Goal: Task Accomplishment & Management: Manage account settings

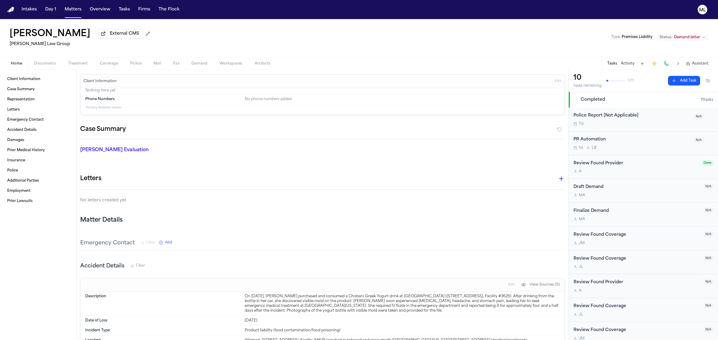
click at [70, 5] on button "Matters" at bounding box center [73, 9] width 22 height 11
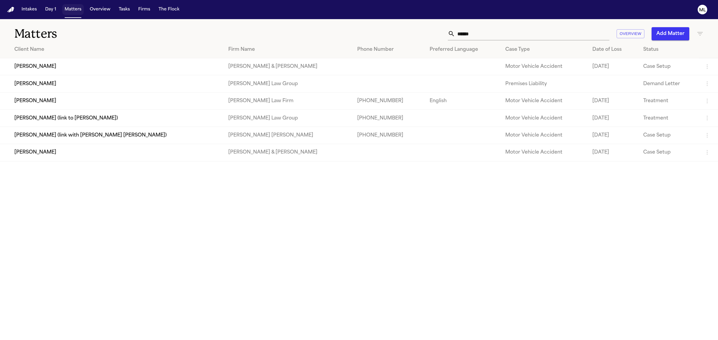
click at [74, 8] on button "Matters" at bounding box center [73, 9] width 22 height 11
drag, startPoint x: 485, startPoint y: 33, endPoint x: 433, endPoint y: 34, distance: 52.3
click at [433, 34] on div "****** Overview Add Matter" at bounding box center [462, 33] width 482 height 13
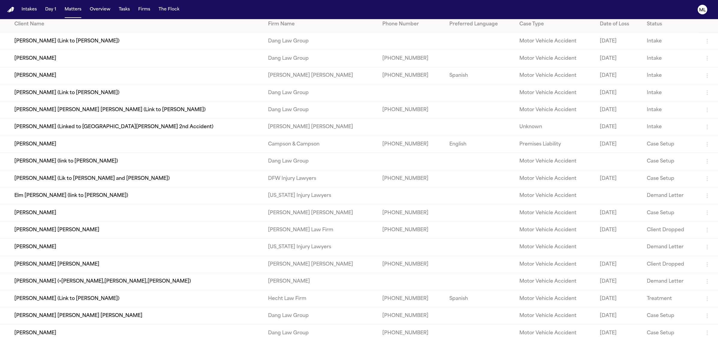
scroll to position [37, 0]
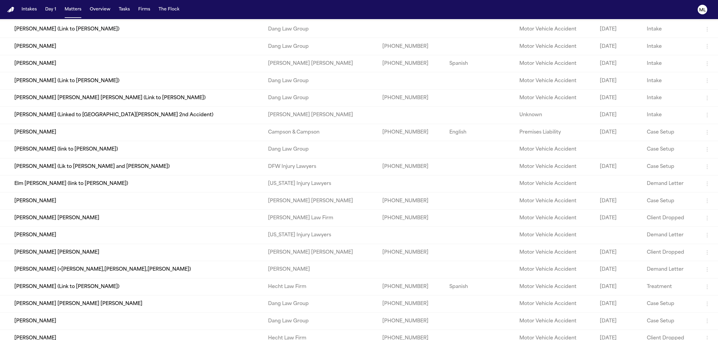
type input "*****"
click at [87, 322] on td "[PERSON_NAME]" at bounding box center [131, 321] width 263 height 17
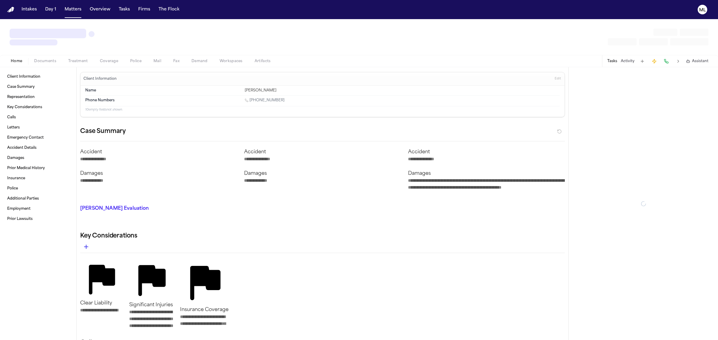
type textarea "*"
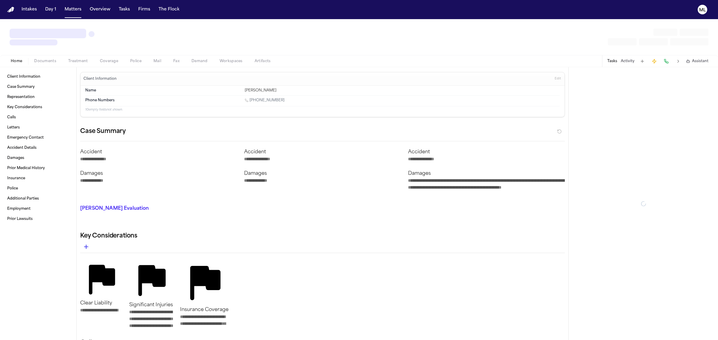
type textarea "*"
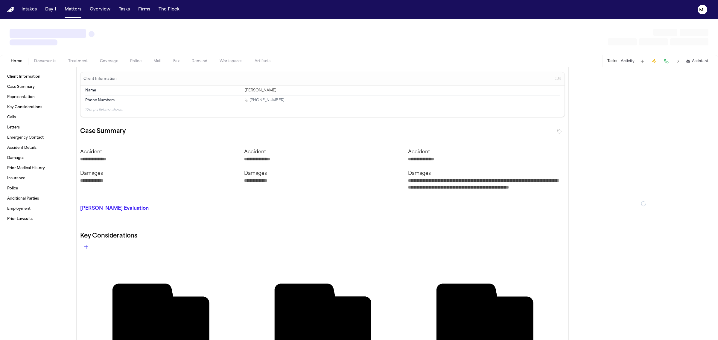
type textarea "*"
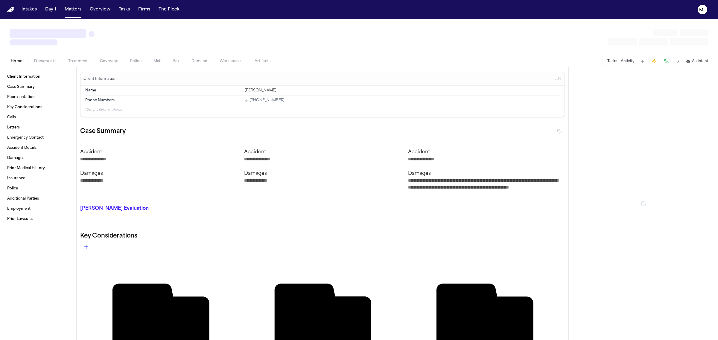
type textarea "*"
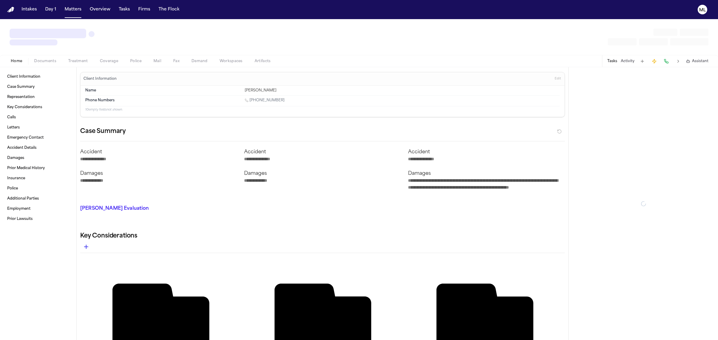
type textarea "*"
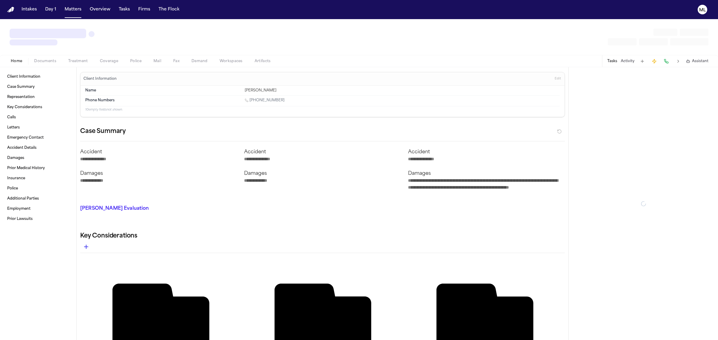
type textarea "*"
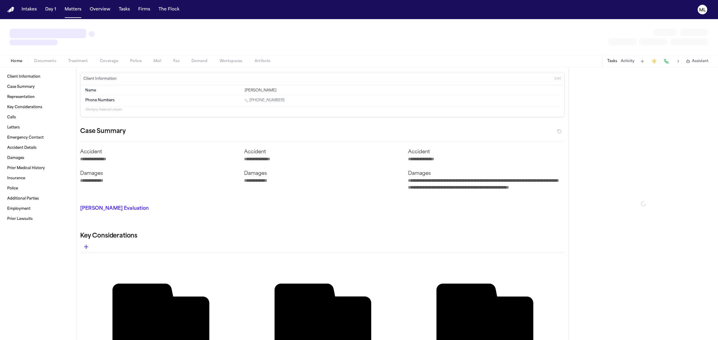
type textarea "*"
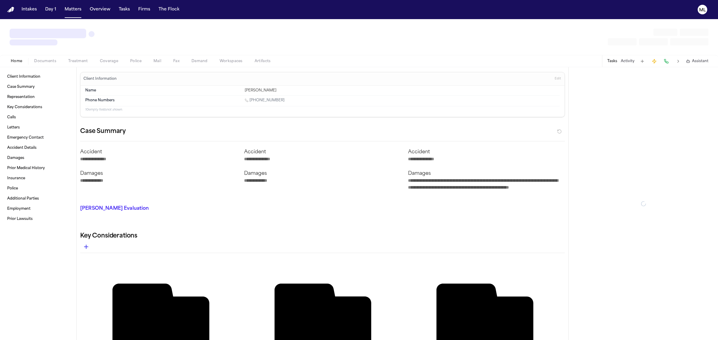
type textarea "*"
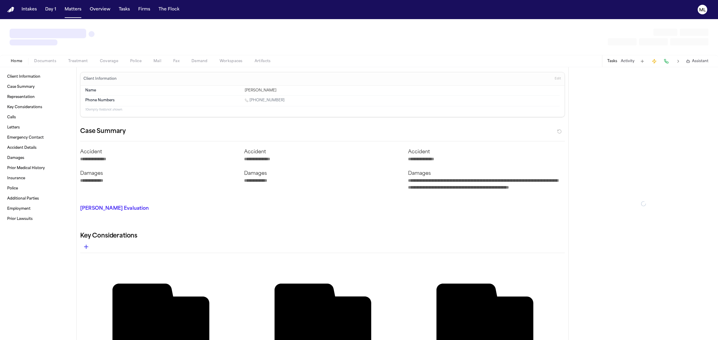
type textarea "*"
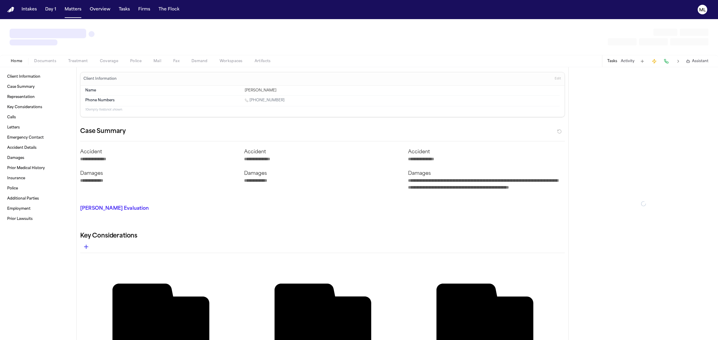
type textarea "*"
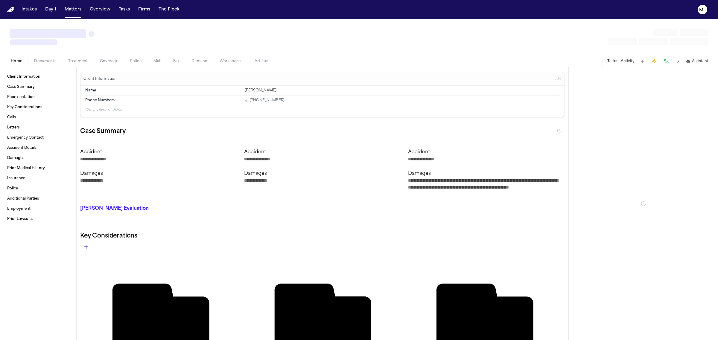
type textarea "*"
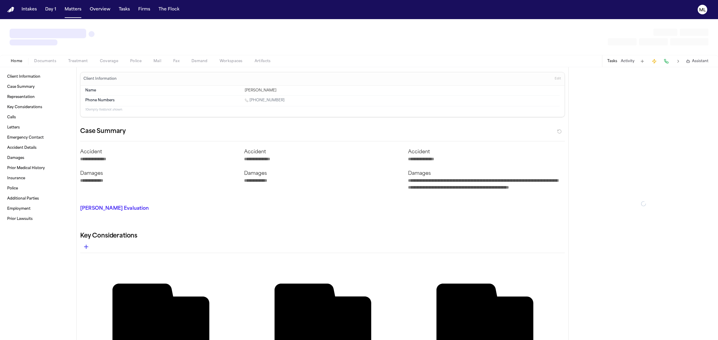
type textarea "*"
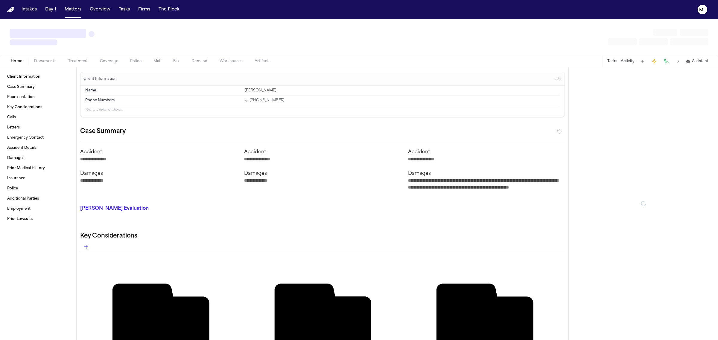
type textarea "*"
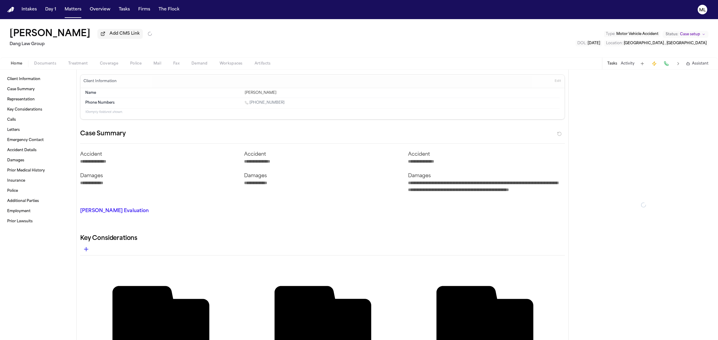
type textarea "*"
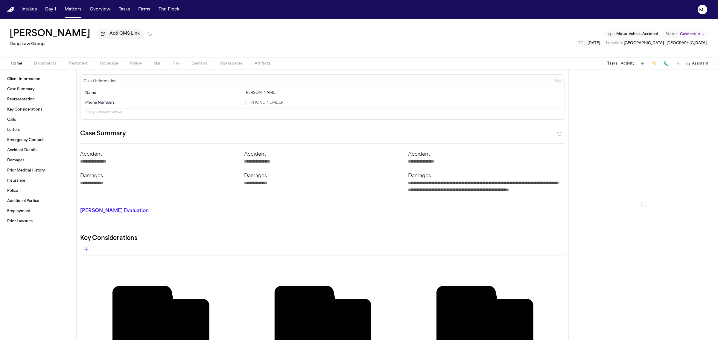
type textarea "*"
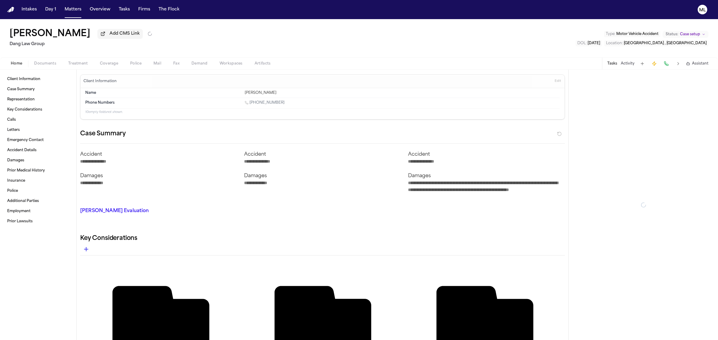
type textarea "*"
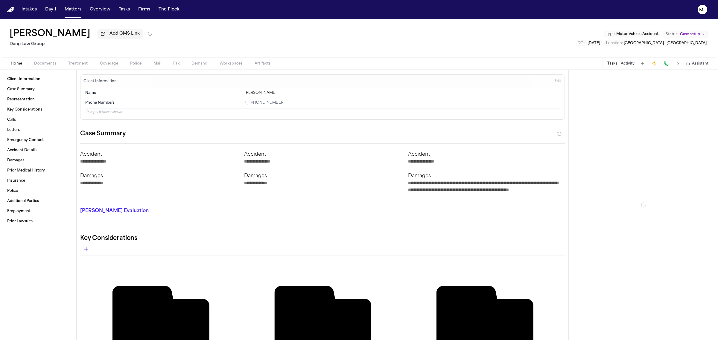
type textarea "*"
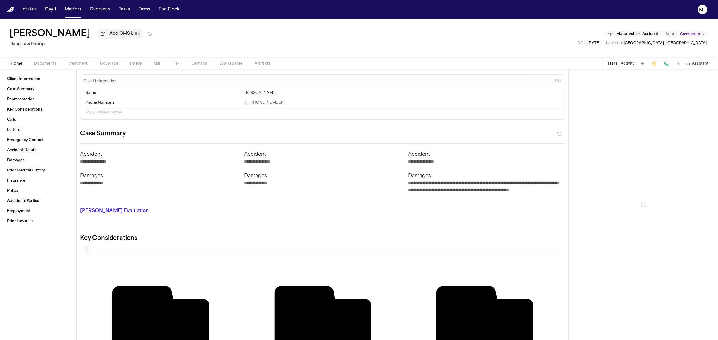
type textarea "*"
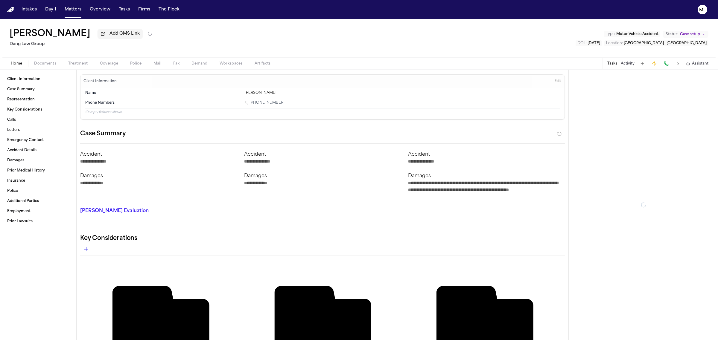
type textarea "*"
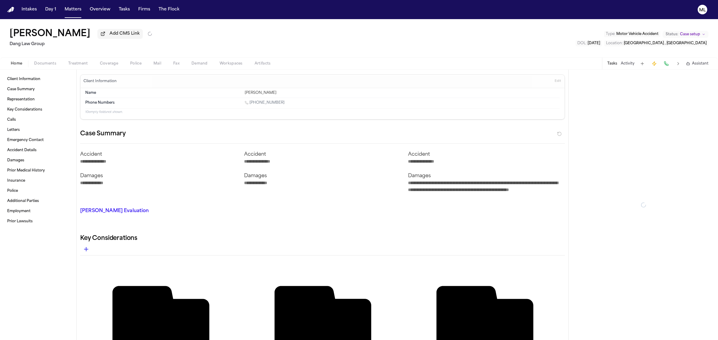
type textarea "*"
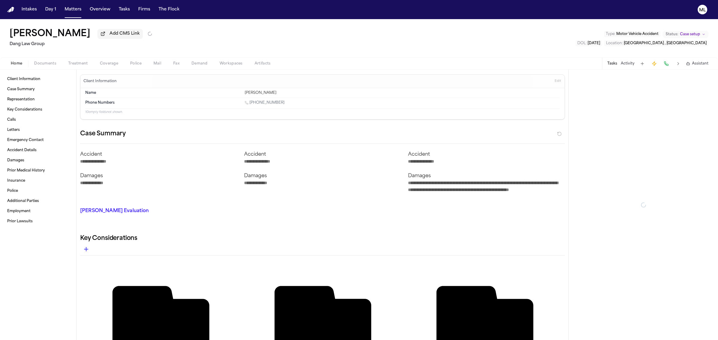
type textarea "*"
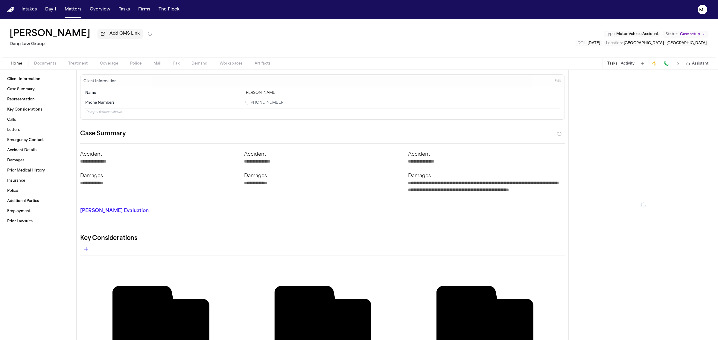
type textarea "*"
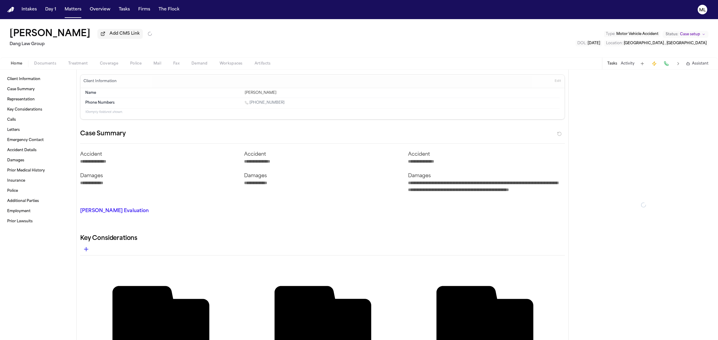
type textarea "*"
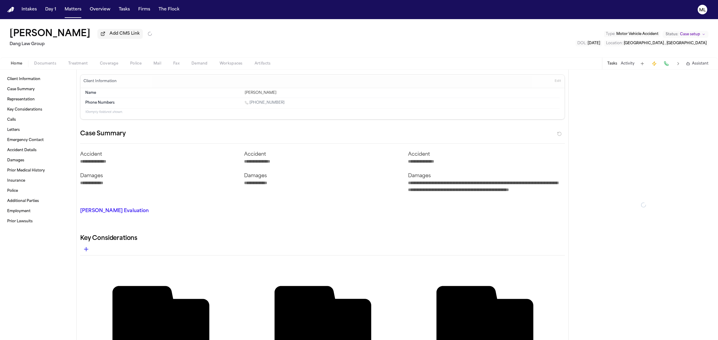
type textarea "*"
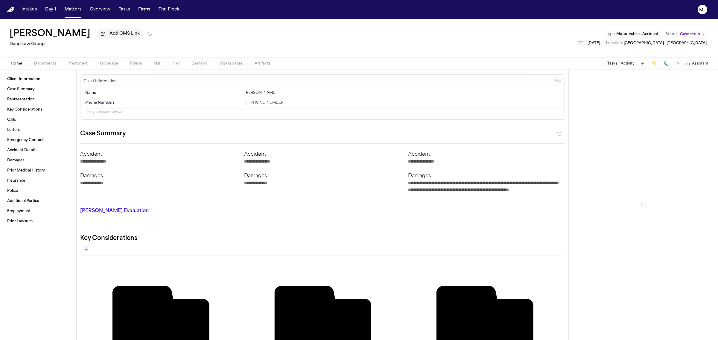
type textarea "*"
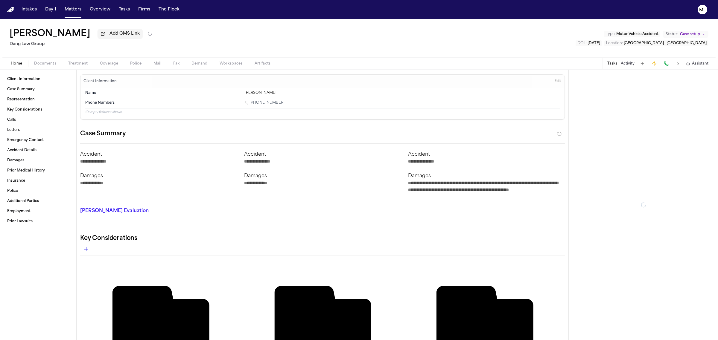
type textarea "*"
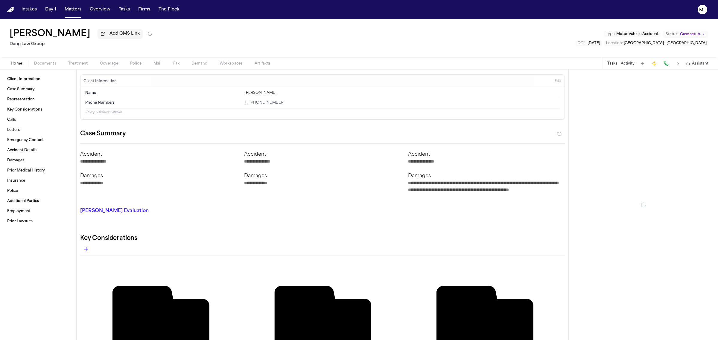
type textarea "*"
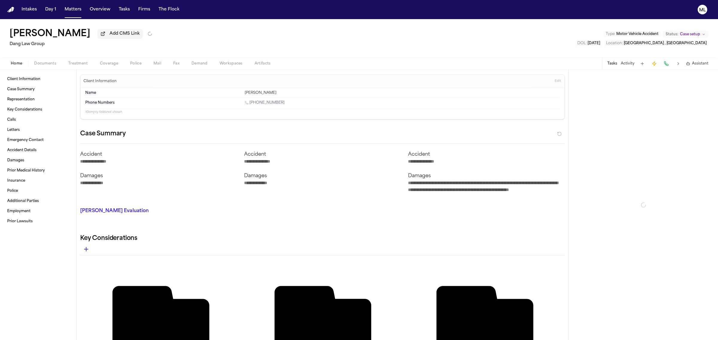
type textarea "*"
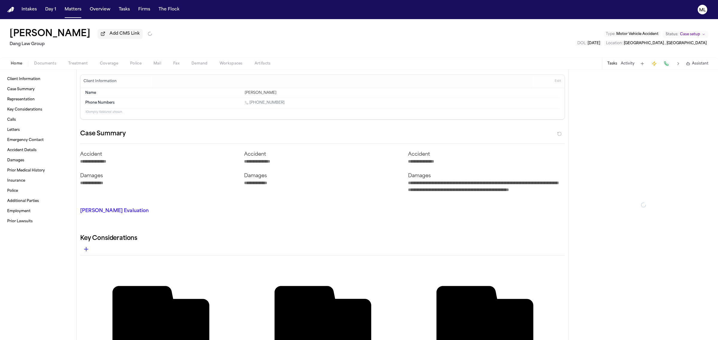
type textarea "*"
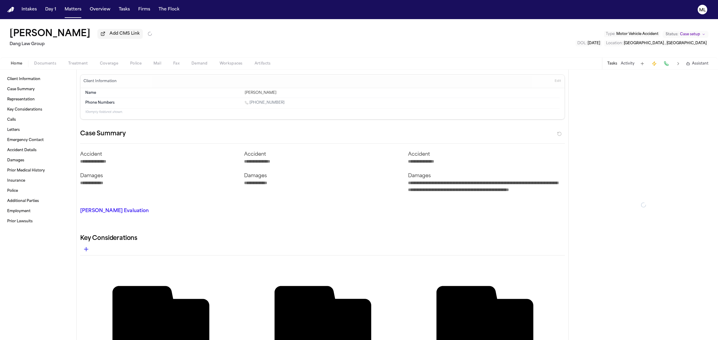
type textarea "*"
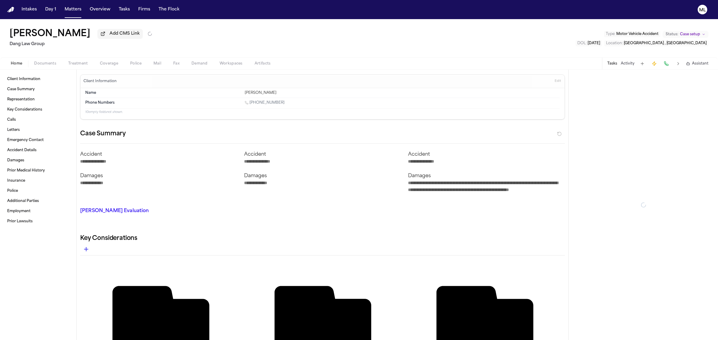
type textarea "*"
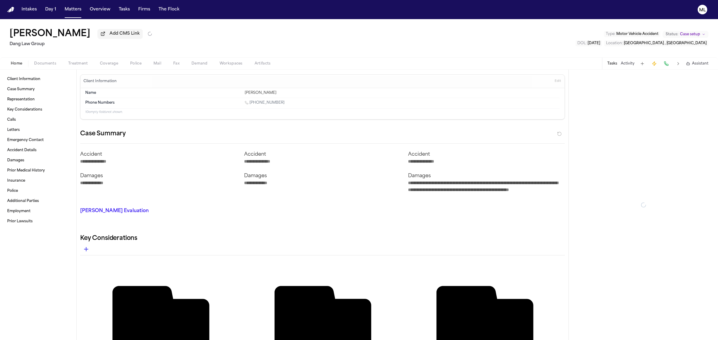
type textarea "*"
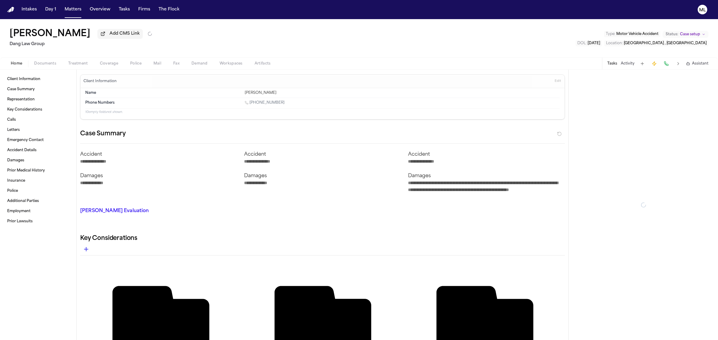
type textarea "*"
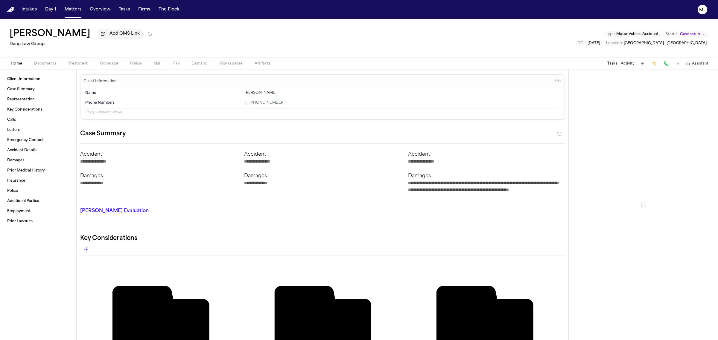
type textarea "*"
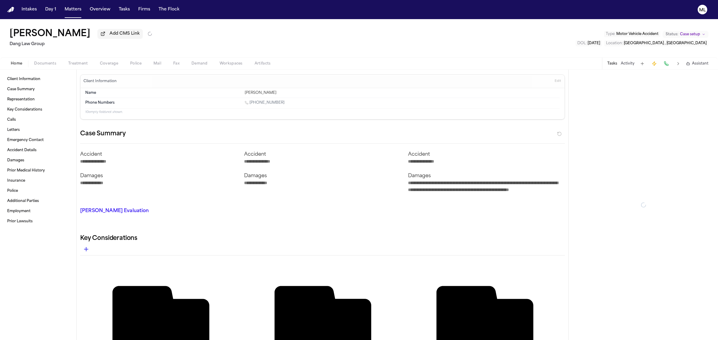
type textarea "*"
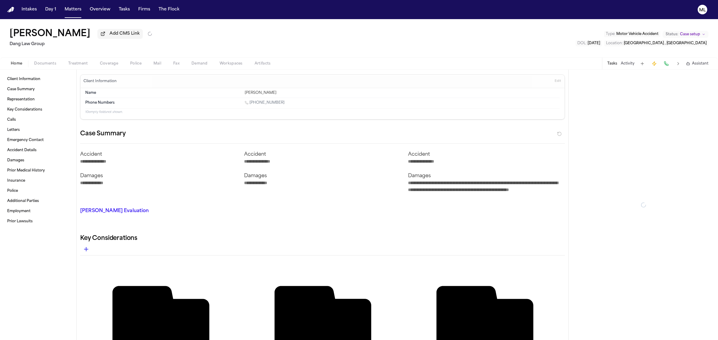
type textarea "*"
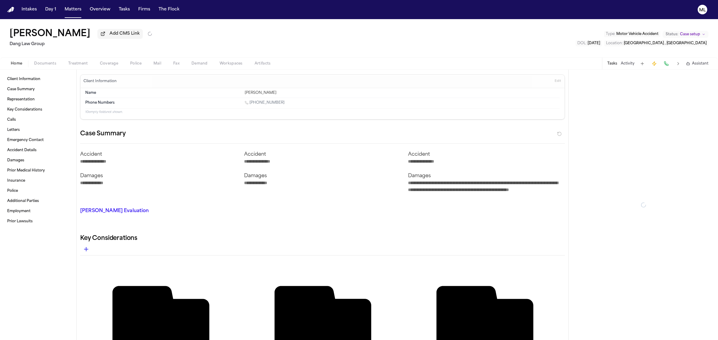
type textarea "*"
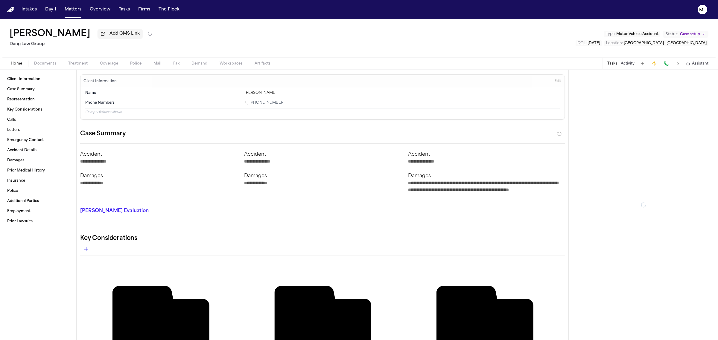
type textarea "*"
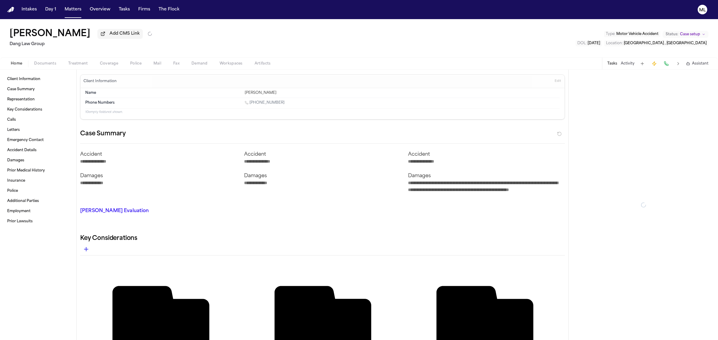
type textarea "*"
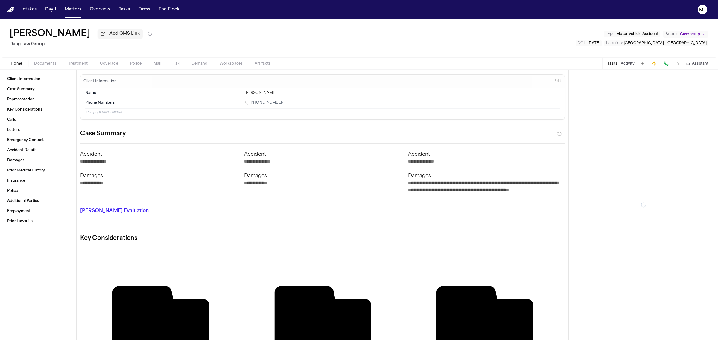
type textarea "*"
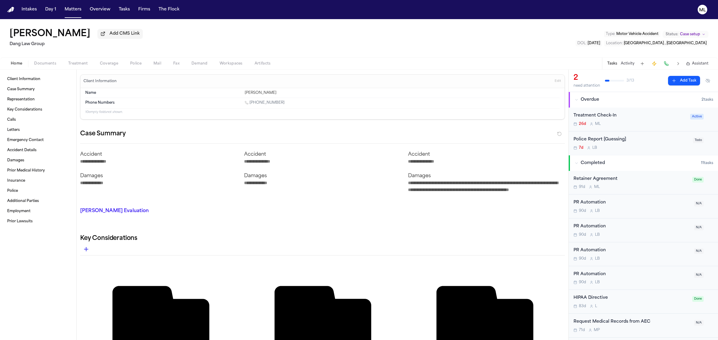
type textarea "*"
click at [629, 62] on button "Activity" at bounding box center [628, 63] width 14 height 5
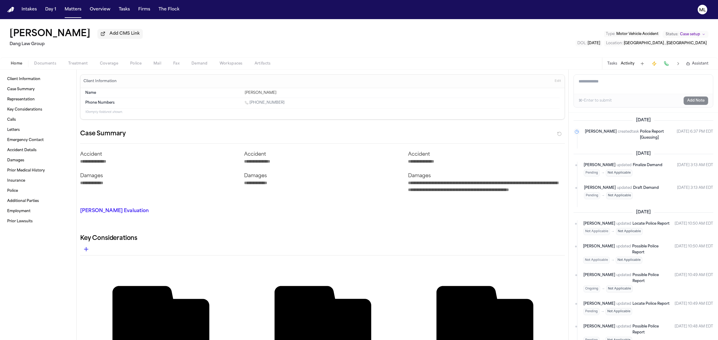
click at [603, 81] on textarea "Add a note to this matter" at bounding box center [643, 84] width 139 height 19
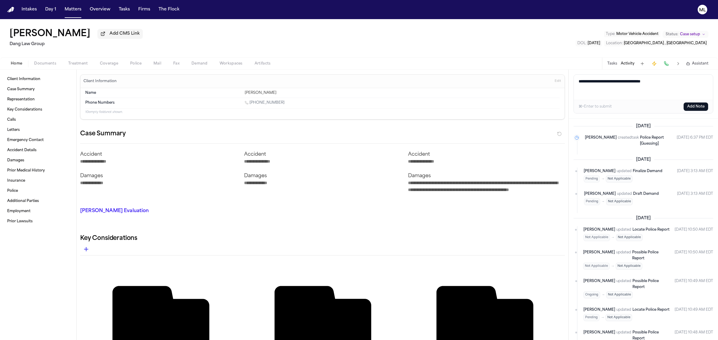
paste textarea "**********"
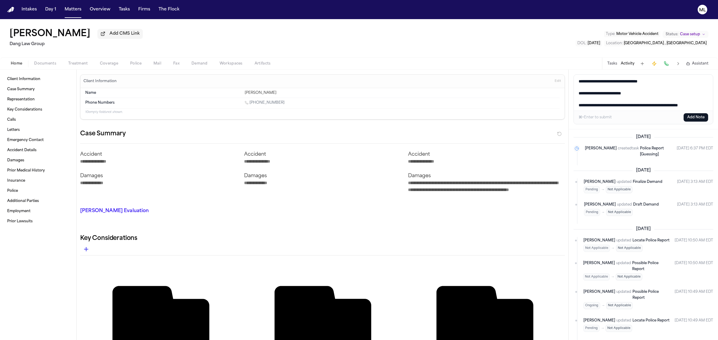
drag, startPoint x: 637, startPoint y: 91, endPoint x: 612, endPoint y: 91, distance: 24.5
click at [612, 91] on textarea "**********" at bounding box center [643, 93] width 139 height 36
click at [582, 103] on textarea "**********" at bounding box center [643, 93] width 139 height 36
drag, startPoint x: 638, startPoint y: 104, endPoint x: 633, endPoint y: 99, distance: 6.8
click at [633, 99] on textarea "**********" at bounding box center [643, 93] width 139 height 36
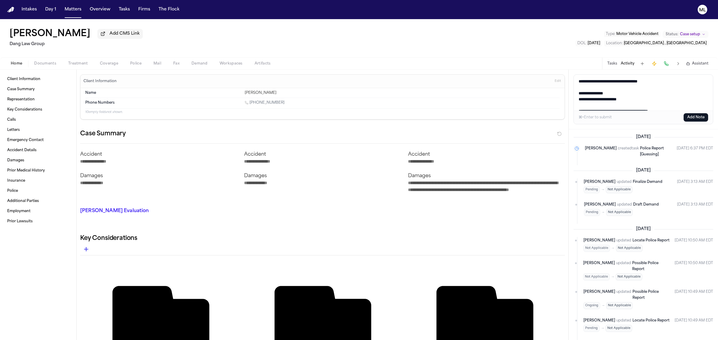
scroll to position [7, 0]
click at [581, 102] on textarea "**********" at bounding box center [643, 93] width 139 height 36
drag, startPoint x: 680, startPoint y: 101, endPoint x: 631, endPoint y: 102, distance: 49.4
click at [631, 102] on textarea "**********" at bounding box center [643, 93] width 139 height 36
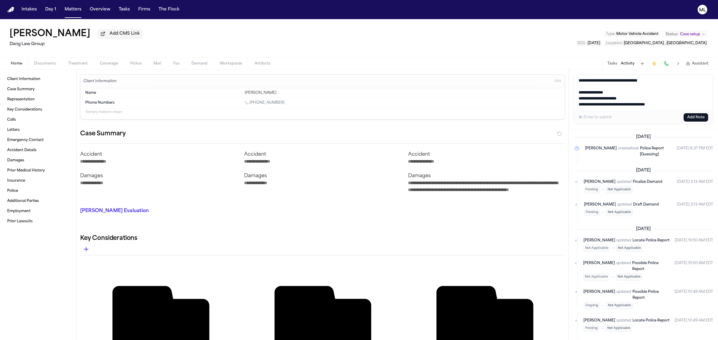
click at [634, 103] on textarea "**********" at bounding box center [643, 93] width 139 height 36
drag, startPoint x: 688, startPoint y: 102, endPoint x: 627, endPoint y: 103, distance: 61.3
click at [627, 103] on textarea "**********" at bounding box center [643, 93] width 139 height 36
click at [697, 117] on button "Add Note" at bounding box center [695, 117] width 25 height 8
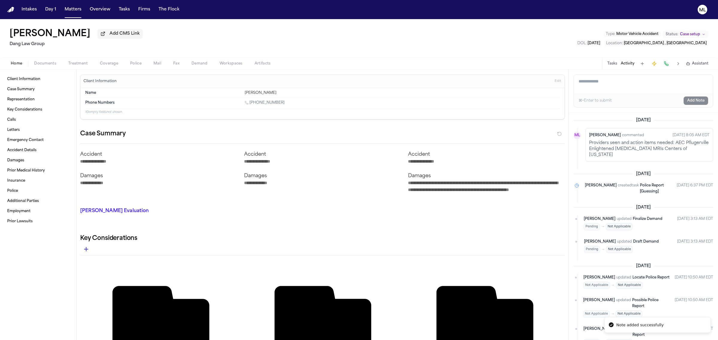
click at [617, 65] on button "Tasks" at bounding box center [612, 63] width 10 height 5
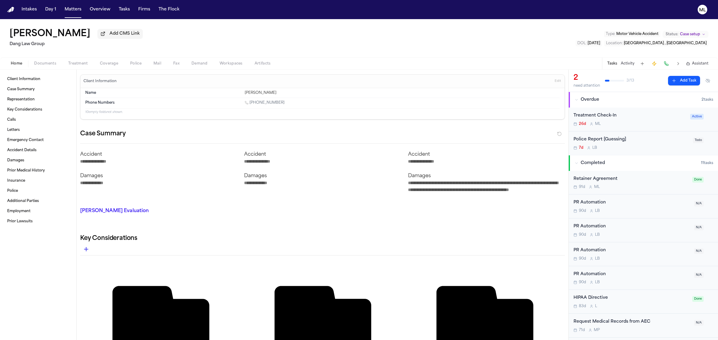
click at [633, 118] on div "Treatment Check-In" at bounding box center [629, 115] width 113 height 7
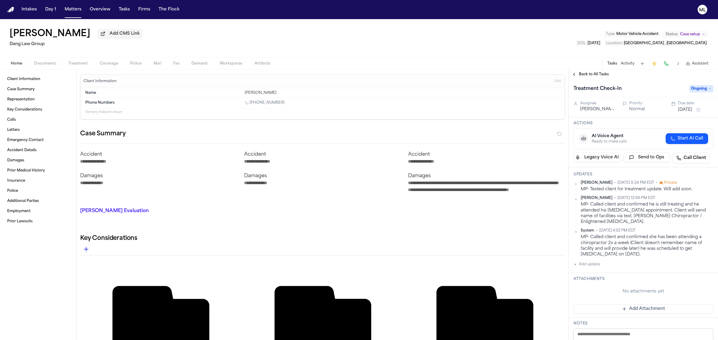
click at [589, 262] on button "Add update" at bounding box center [586, 264] width 26 height 7
click at [616, 270] on textarea "Add your update" at bounding box center [647, 270] width 128 height 12
paste textarea "**********"
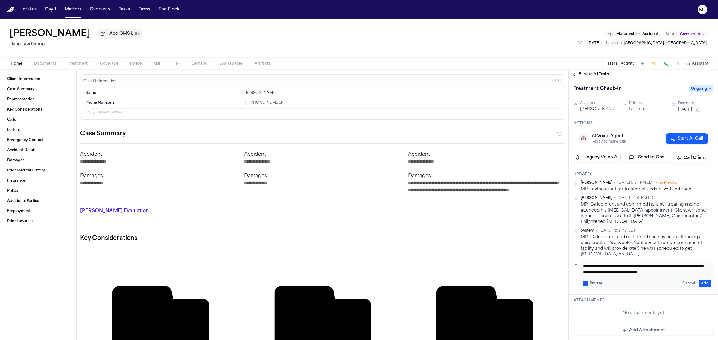
scroll to position [5, 0]
click at [699, 283] on button "Add" at bounding box center [704, 283] width 12 height 7
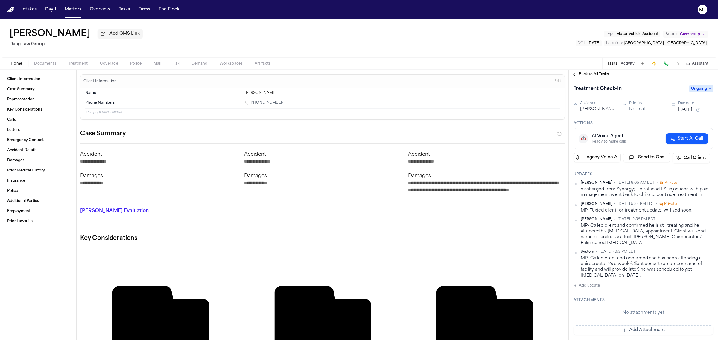
click at [692, 91] on span "Ongoing" at bounding box center [701, 88] width 24 height 7
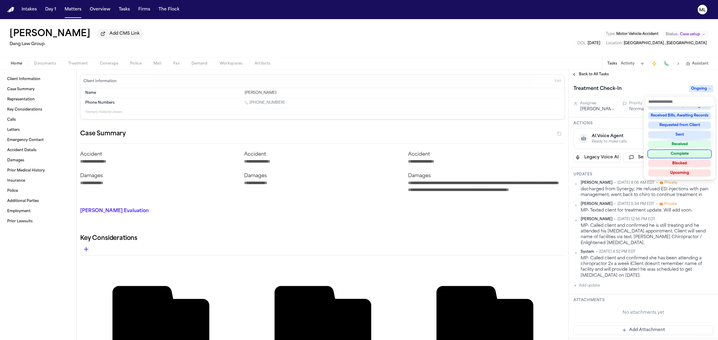
click at [673, 150] on div "Complete" at bounding box center [679, 153] width 63 height 7
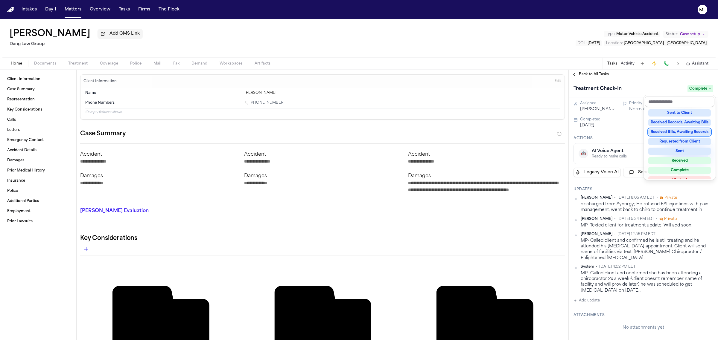
click at [593, 73] on div "Back to All Tasks Treatment Check-In Complete Assignee [PERSON_NAME] Priority N…" at bounding box center [643, 205] width 149 height 271
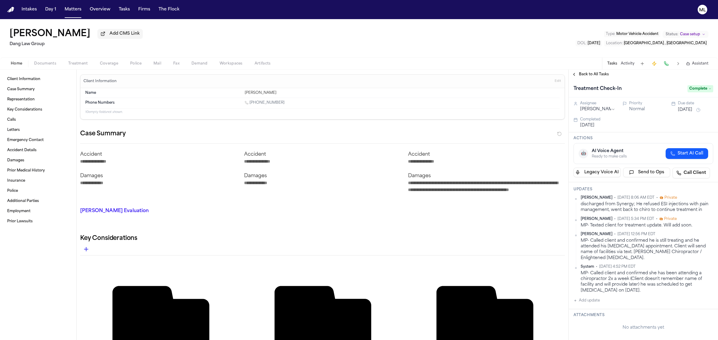
click at [593, 73] on span "Back to All Tasks" at bounding box center [594, 74] width 30 height 5
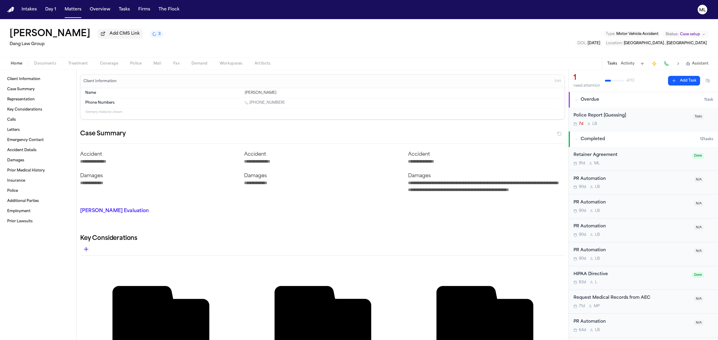
click at [680, 32] on span "Case setup" at bounding box center [690, 34] width 20 height 5
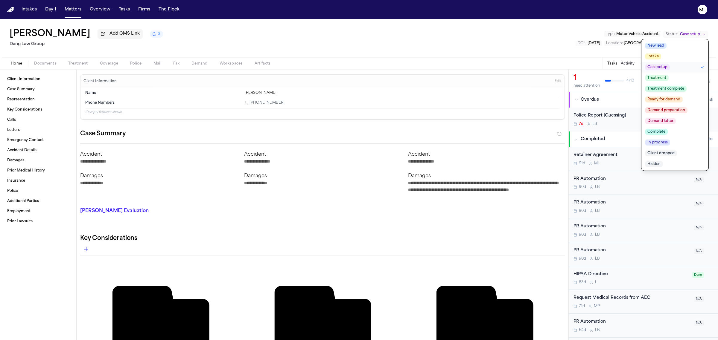
click at [673, 89] on span "Treatment complete" at bounding box center [666, 89] width 42 height 6
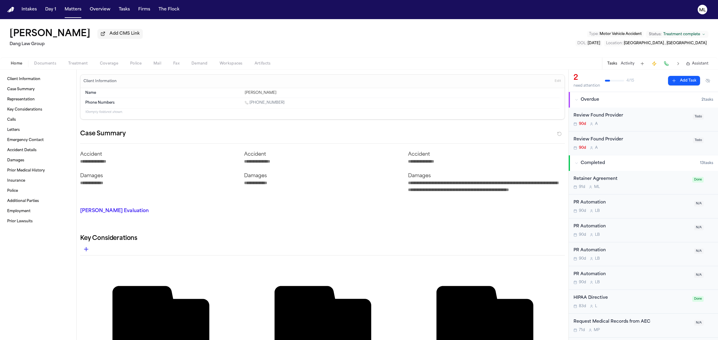
click at [78, 63] on span "Treatment" at bounding box center [78, 63] width 20 height 5
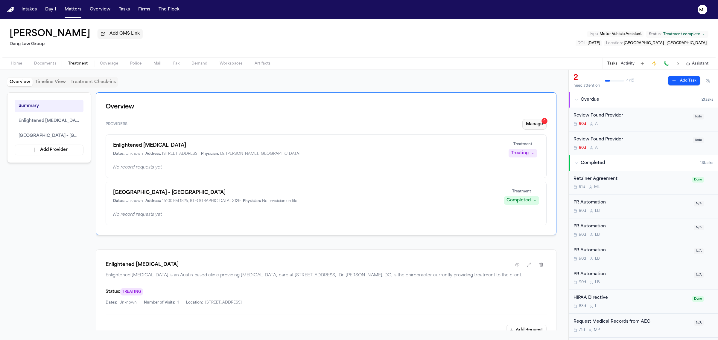
click at [537, 126] on button "Manage 4" at bounding box center [534, 124] width 24 height 11
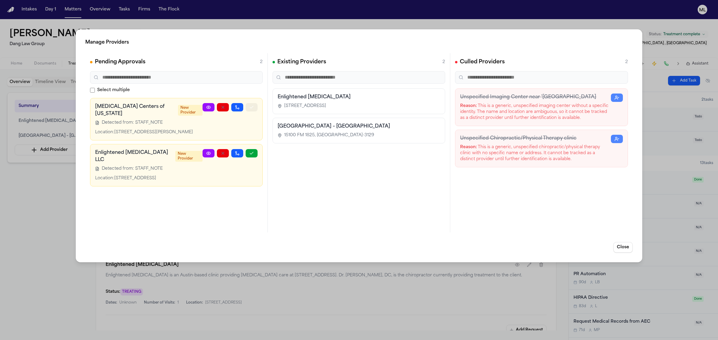
click at [255, 107] on button "button" at bounding box center [252, 107] width 12 height 8
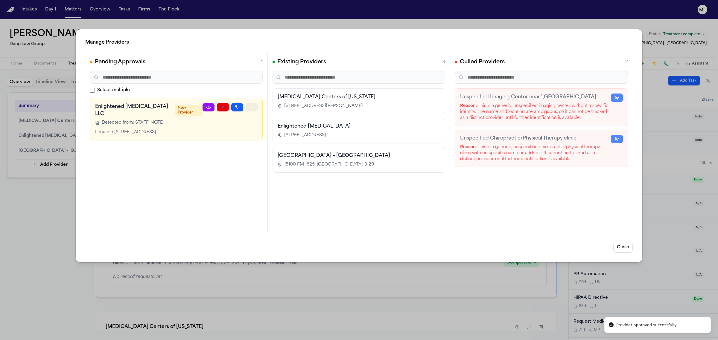
click at [254, 106] on button "button" at bounding box center [252, 107] width 12 height 8
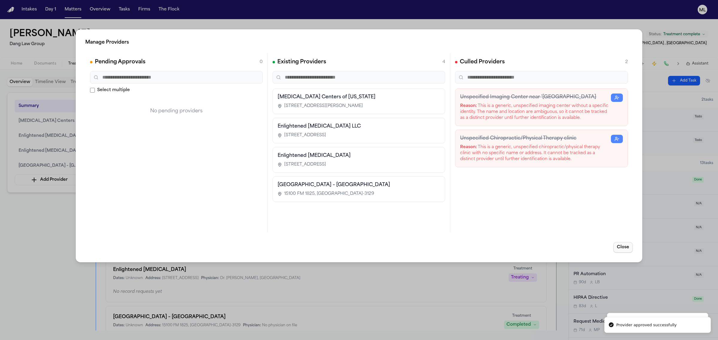
click at [628, 246] on button "Close" at bounding box center [622, 247] width 19 height 11
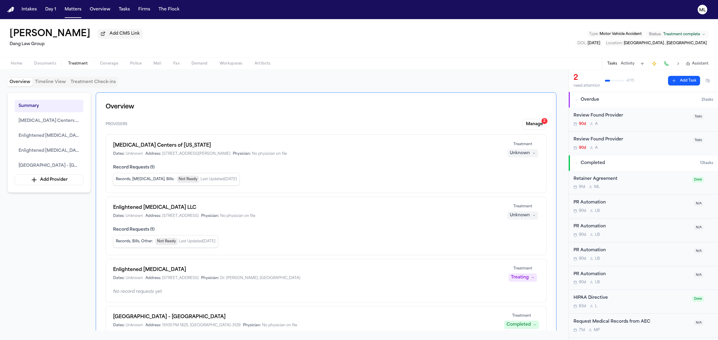
click at [524, 153] on div "Unknown" at bounding box center [520, 153] width 20 height 6
click at [521, 175] on span "Completed" at bounding box center [516, 176] width 24 height 6
click at [519, 214] on div "Unknown" at bounding box center [520, 216] width 20 height 6
click at [522, 238] on span "Completed" at bounding box center [516, 239] width 24 height 6
click at [525, 278] on div "Treating" at bounding box center [520, 278] width 18 height 6
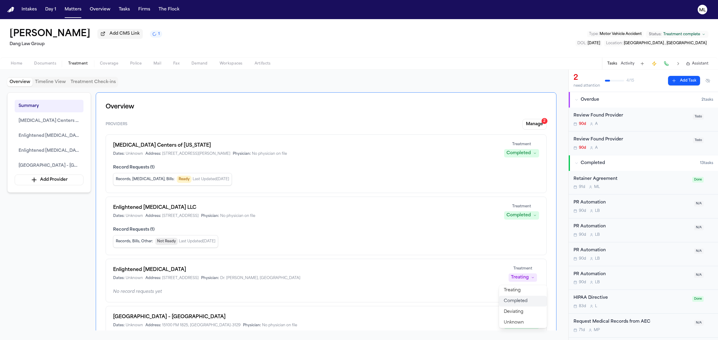
click at [523, 300] on span "Completed" at bounding box center [516, 302] width 24 height 6
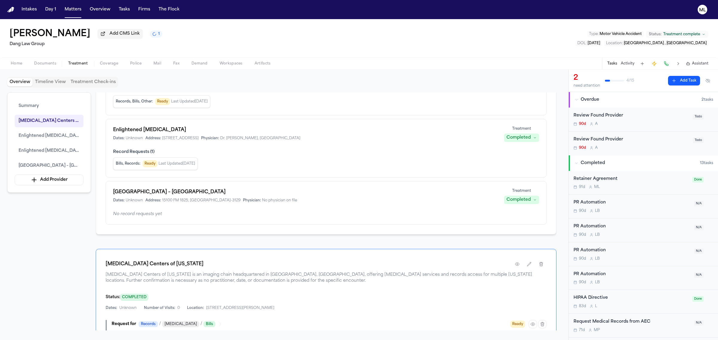
scroll to position [127, 0]
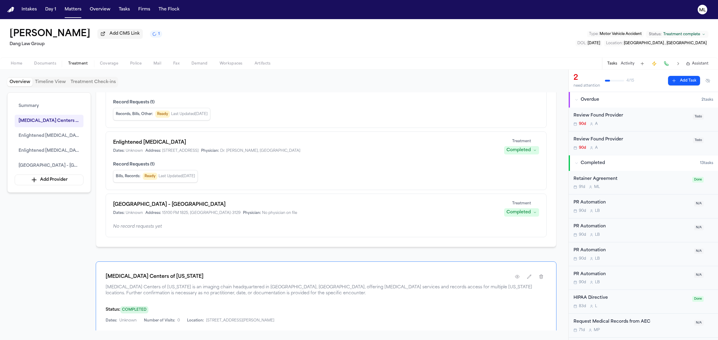
click at [666, 329] on div "71d M P" at bounding box center [631, 330] width 117 height 5
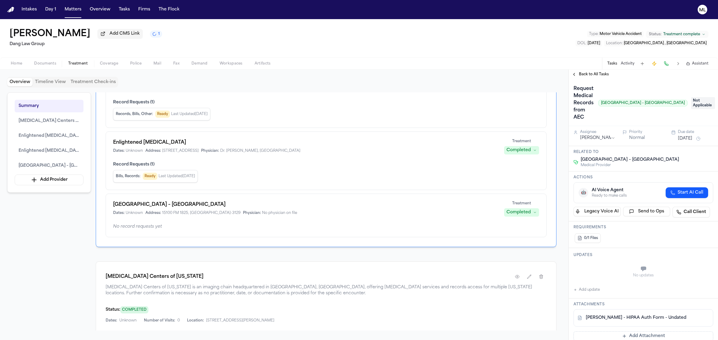
click at [691, 101] on span "Not Applicable" at bounding box center [703, 103] width 24 height 12
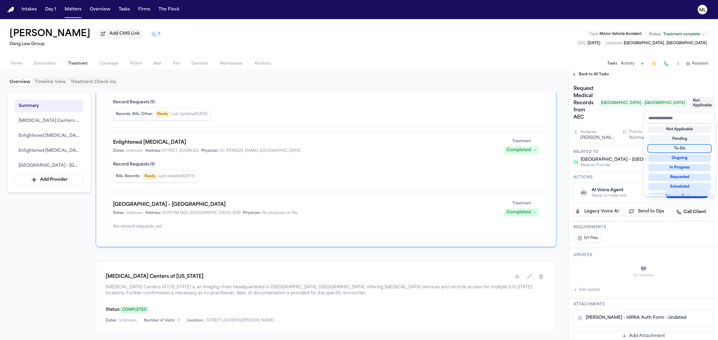
click at [675, 147] on div "To-Do" at bounding box center [679, 148] width 63 height 7
click at [597, 130] on div "Request Medical Records from AEC Austin Emergency Center – Pflugerville To-Do A…" at bounding box center [643, 303] width 149 height 448
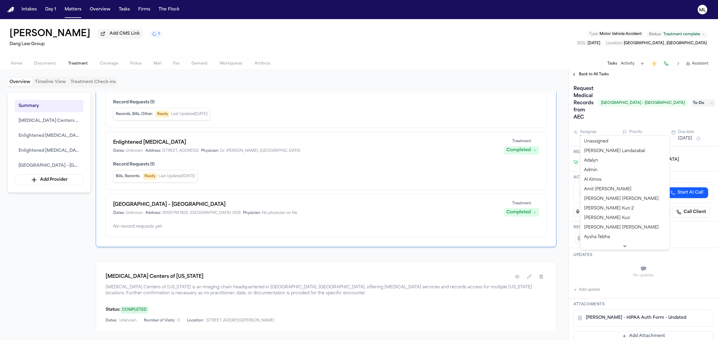
click at [597, 130] on html "Intakes Day 1 Matters Overview Tasks Firms The Flock ML [PERSON_NAME] Add CMS L…" at bounding box center [359, 170] width 718 height 340
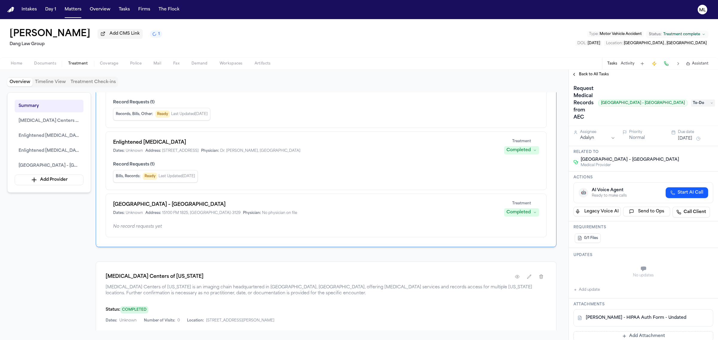
click at [678, 130] on div "Due date" at bounding box center [695, 132] width 35 height 5
click at [684, 136] on button "[DATE]" at bounding box center [685, 139] width 14 height 6
click at [689, 177] on button "11" at bounding box center [690, 179] width 10 height 10
click at [595, 73] on span "Back to All Tasks" at bounding box center [594, 74] width 30 height 5
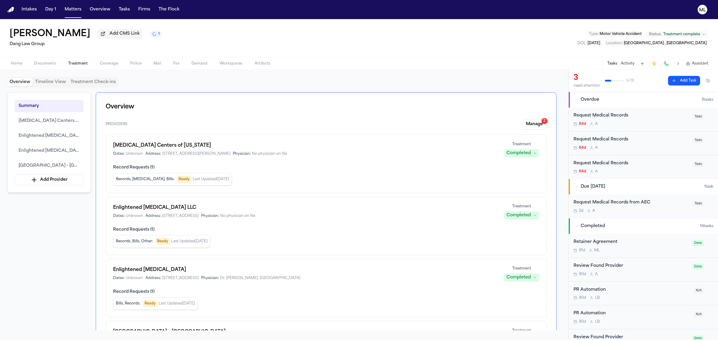
click at [651, 120] on div "Request Medical Records 84d A" at bounding box center [631, 119] width 116 height 14
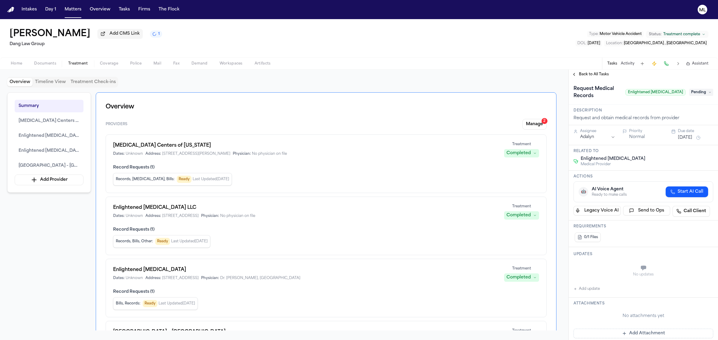
click at [682, 135] on button "[DATE]" at bounding box center [685, 138] width 14 height 6
click at [690, 184] on button "11" at bounding box center [690, 185] width 10 height 10
click at [588, 72] on span "Back to All Tasks" at bounding box center [594, 74] width 30 height 5
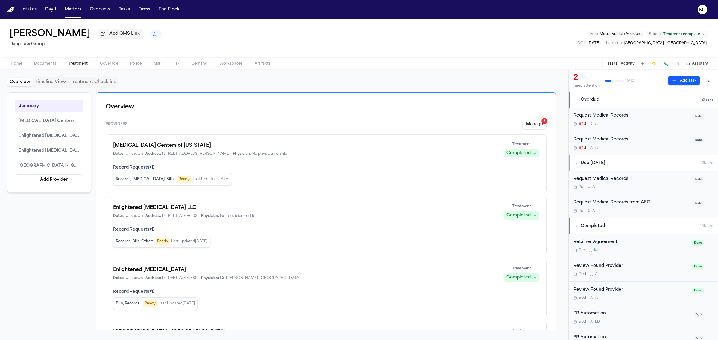
click at [669, 119] on div "Request Medical Records" at bounding box center [631, 115] width 116 height 7
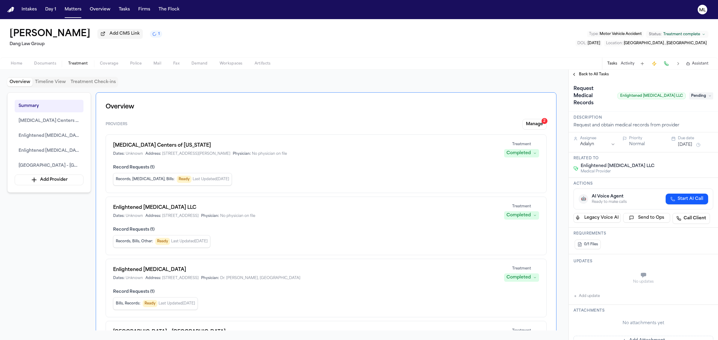
scroll to position [184, 0]
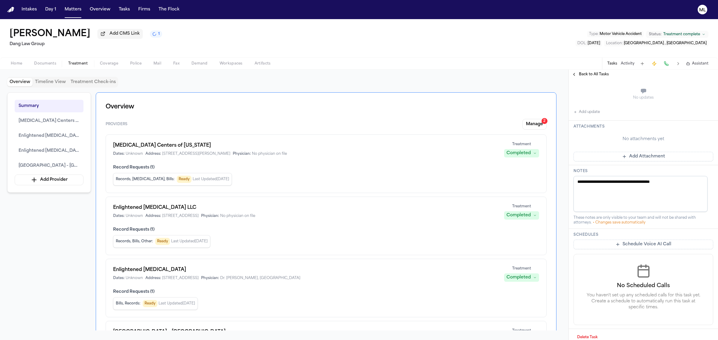
click at [590, 333] on button "Delete Task" at bounding box center [587, 338] width 28 height 10
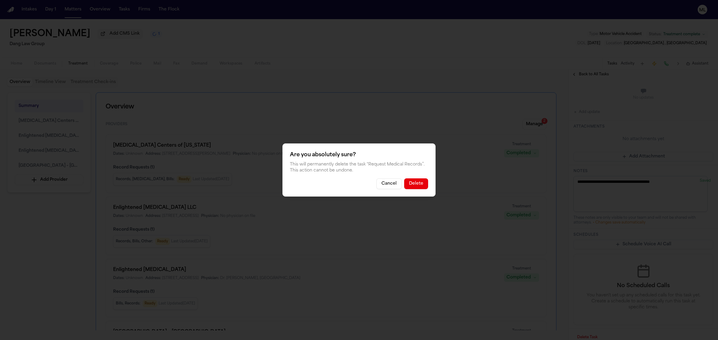
click at [416, 180] on button "Delete" at bounding box center [416, 184] width 24 height 11
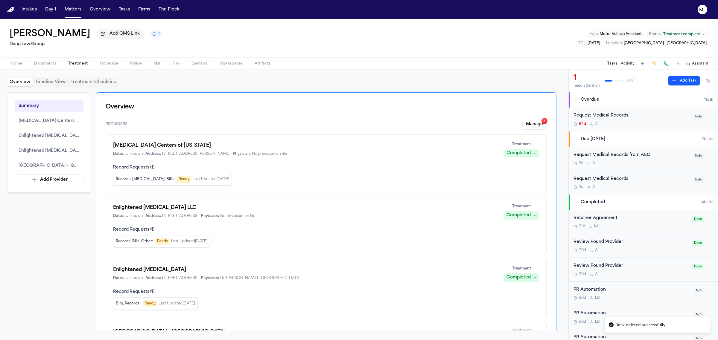
click at [651, 115] on div "Request Medical Records" at bounding box center [631, 115] width 116 height 7
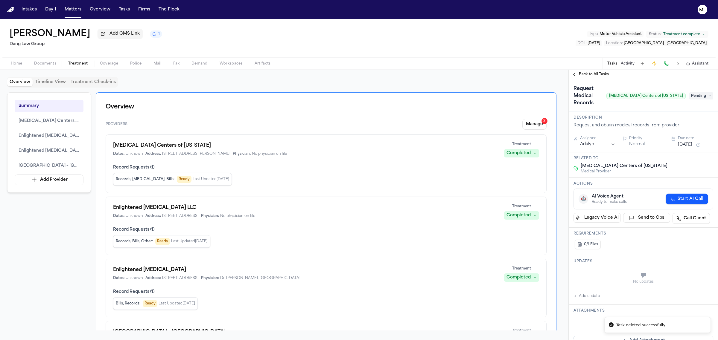
click at [696, 92] on span "Pending" at bounding box center [701, 95] width 24 height 7
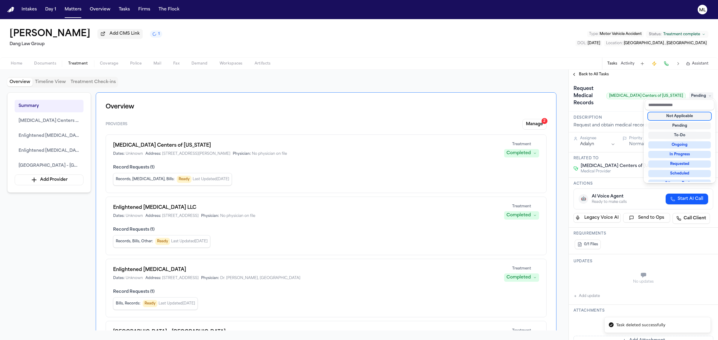
click at [637, 74] on div "**********" at bounding box center [643, 205] width 149 height 271
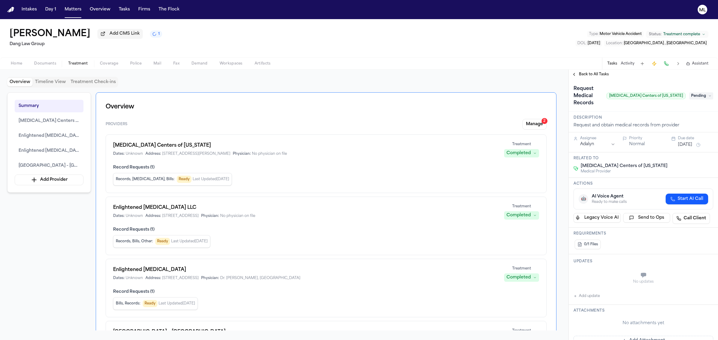
click at [682, 142] on button "[DATE]" at bounding box center [685, 145] width 14 height 6
click at [689, 184] on button "11" at bounding box center [690, 185] width 10 height 10
click at [585, 74] on span "Back to All Tasks" at bounding box center [594, 74] width 30 height 5
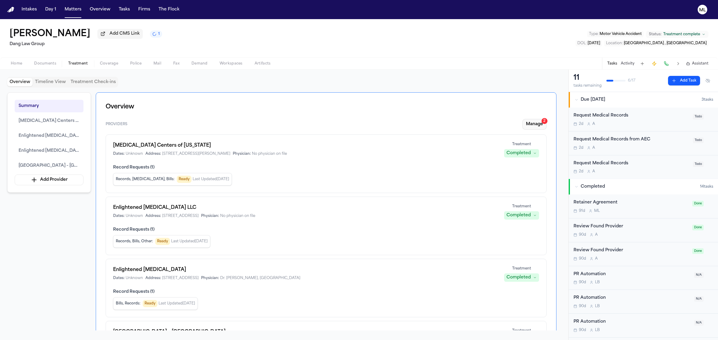
click at [538, 125] on button "Manage 2" at bounding box center [534, 124] width 24 height 11
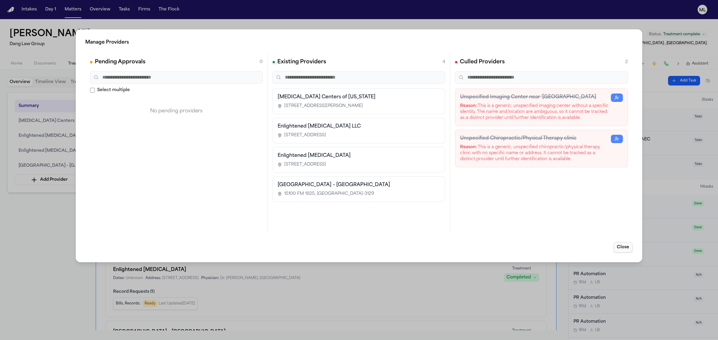
click at [620, 250] on button "Close" at bounding box center [622, 247] width 19 height 11
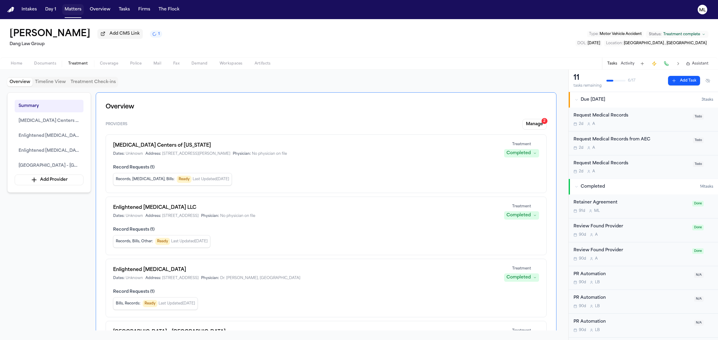
click at [73, 8] on button "Matters" at bounding box center [73, 9] width 22 height 11
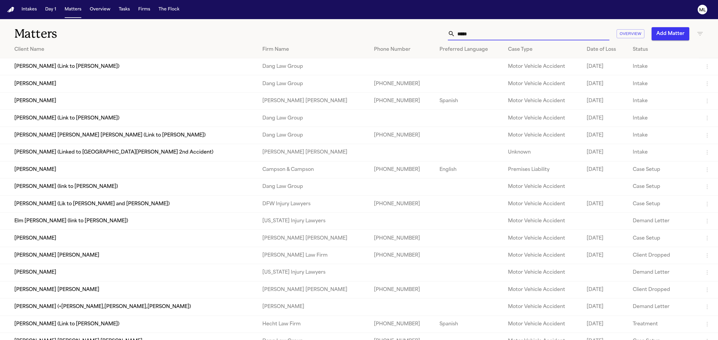
drag, startPoint x: 472, startPoint y: 34, endPoint x: 449, endPoint y: 32, distance: 22.8
click at [450, 32] on div "*****" at bounding box center [529, 33] width 162 height 13
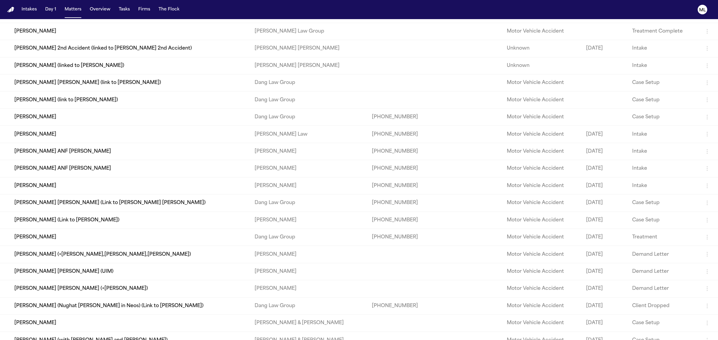
scroll to position [262, 0]
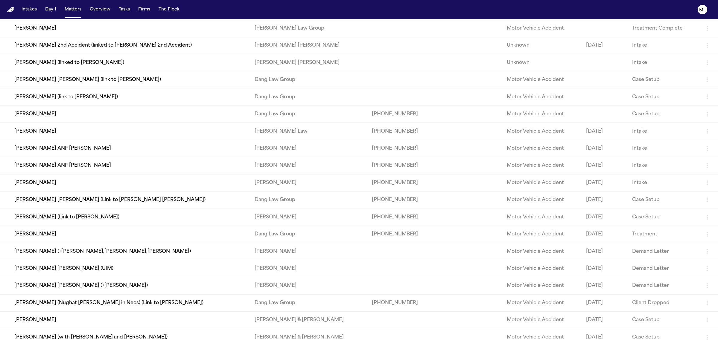
click at [144, 234] on td "[PERSON_NAME]" at bounding box center [125, 234] width 250 height 17
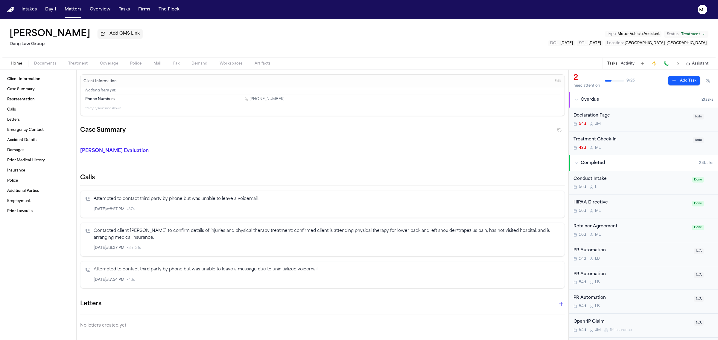
click at [636, 146] on div "42d M L" at bounding box center [631, 148] width 116 height 5
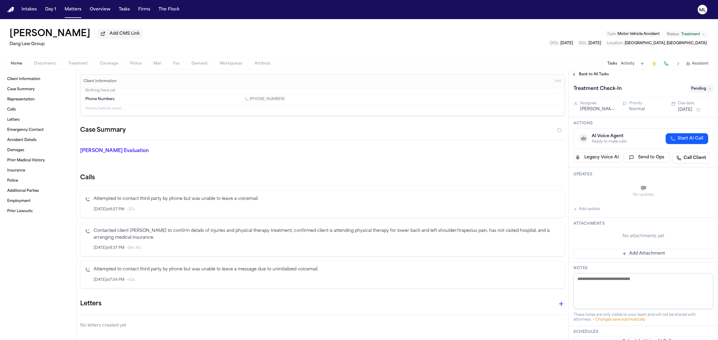
click at [683, 111] on button "[DATE]" at bounding box center [685, 110] width 14 height 6
click at [673, 158] on button "9" at bounding box center [671, 158] width 10 height 10
click at [582, 75] on span "Back to All Tasks" at bounding box center [594, 74] width 30 height 5
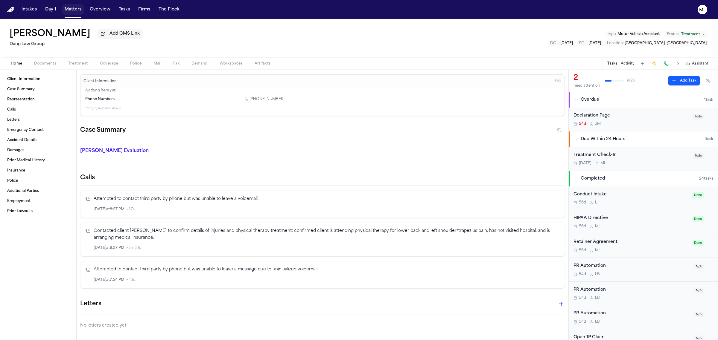
click at [74, 9] on button "Matters" at bounding box center [73, 9] width 22 height 11
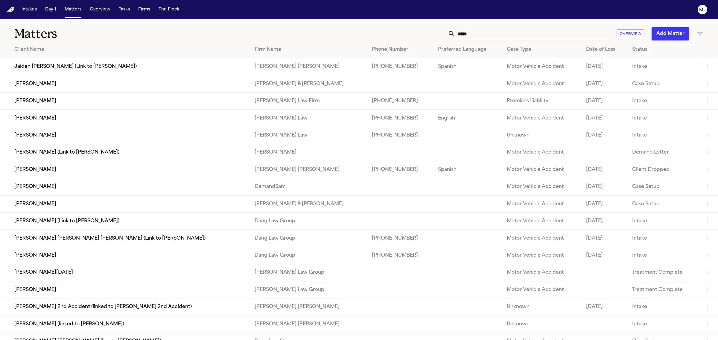
drag, startPoint x: 481, startPoint y: 37, endPoint x: 447, endPoint y: 34, distance: 33.9
click at [444, 37] on div "***** Overview Add Matter" at bounding box center [462, 33] width 482 height 13
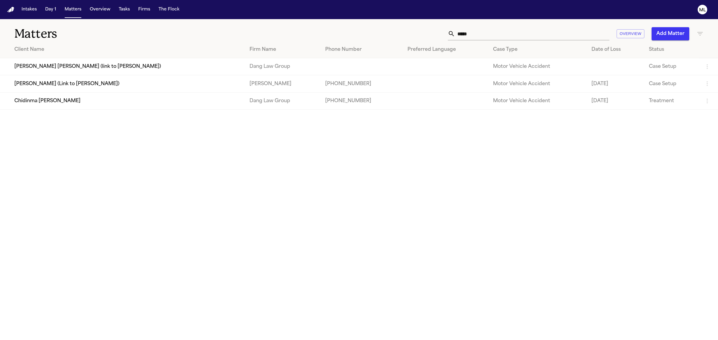
click at [68, 101] on td "Chidinma [PERSON_NAME]" at bounding box center [122, 100] width 245 height 17
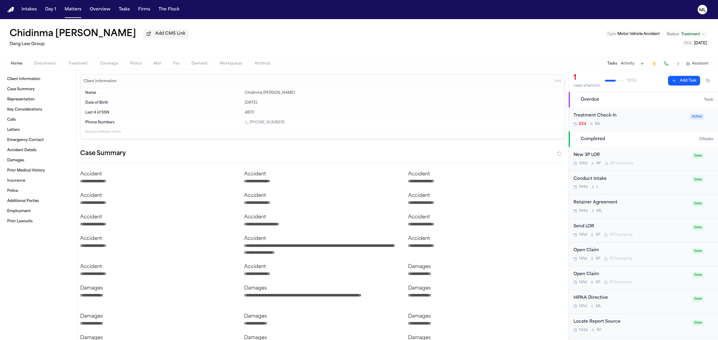
click at [633, 65] on button "Activity" at bounding box center [628, 63] width 14 height 5
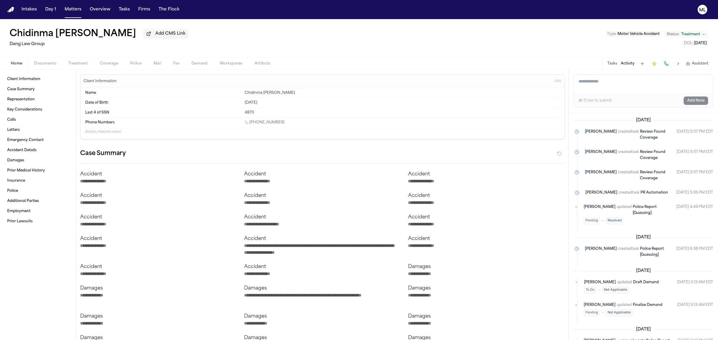
click at [603, 83] on textarea "Add a note to this matter" at bounding box center [643, 84] width 139 height 19
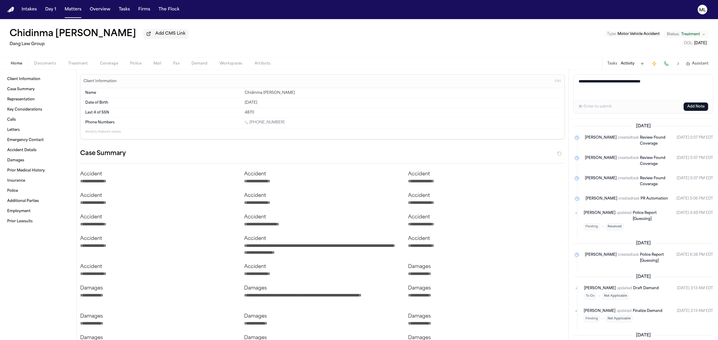
paste textarea "**********"
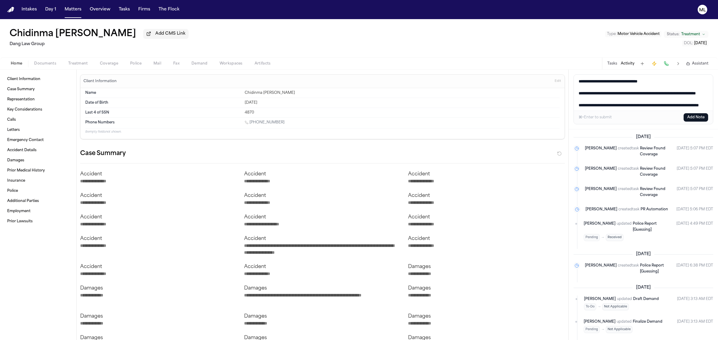
drag, startPoint x: 602, startPoint y: 99, endPoint x: 573, endPoint y: 92, distance: 30.1
click at [573, 92] on div "**********" at bounding box center [643, 100] width 149 height 60
click at [582, 103] on textarea "**********" at bounding box center [643, 93] width 139 height 36
click at [636, 92] on textarea "**********" at bounding box center [643, 93] width 139 height 36
click at [636, 99] on textarea "**********" at bounding box center [643, 93] width 139 height 36
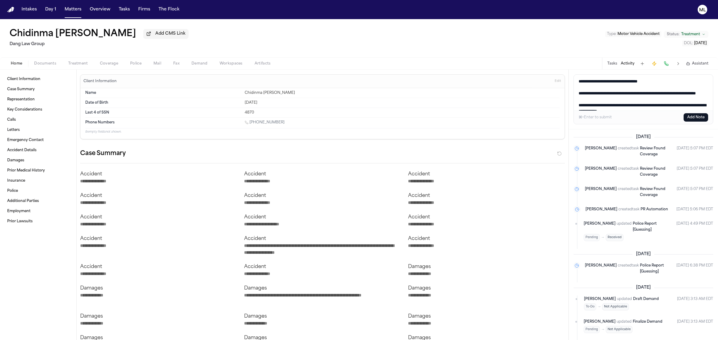
drag, startPoint x: 653, startPoint y: 98, endPoint x: 636, endPoint y: 93, distance: 17.7
click at [636, 93] on textarea "**********" at bounding box center [643, 93] width 139 height 36
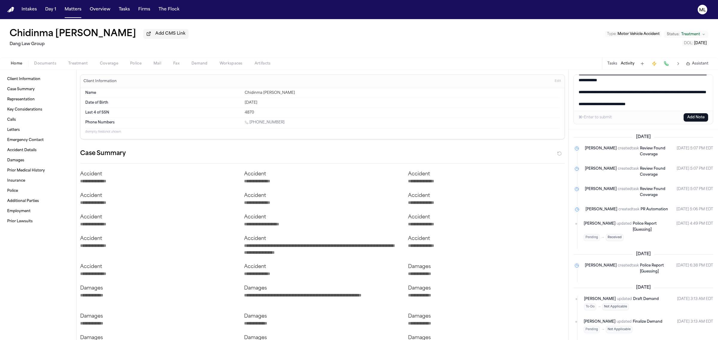
drag, startPoint x: 642, startPoint y: 92, endPoint x: 573, endPoint y: 87, distance: 69.0
click at [574, 87] on textarea "**********" at bounding box center [643, 93] width 139 height 36
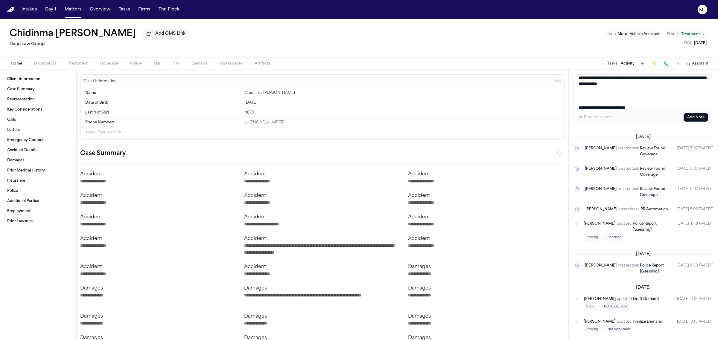
drag, startPoint x: 657, startPoint y: 108, endPoint x: 586, endPoint y: 99, distance: 71.5
click at [587, 102] on textarea "**********" at bounding box center [643, 93] width 139 height 36
click at [620, 83] on textarea "**********" at bounding box center [643, 93] width 139 height 36
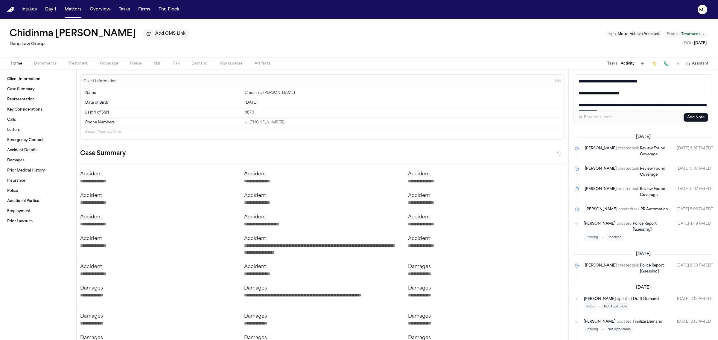
drag, startPoint x: 650, startPoint y: 84, endPoint x: 562, endPoint y: 99, distance: 89.4
click at [562, 99] on div "**********" at bounding box center [359, 205] width 718 height 271
click at [582, 102] on textarea "**********" at bounding box center [643, 93] width 139 height 36
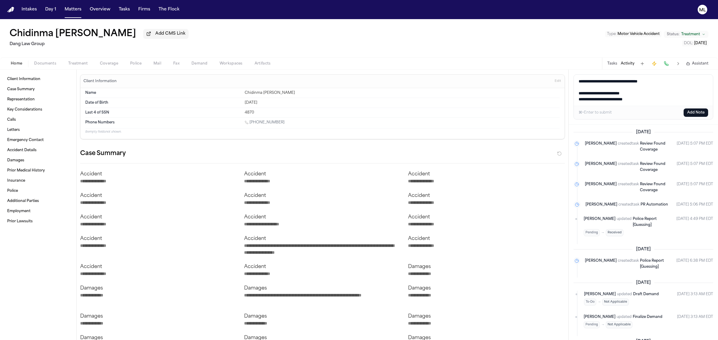
drag, startPoint x: 648, startPoint y: 98, endPoint x: 602, endPoint y: 97, distance: 46.1
click at [602, 97] on textarea "**********" at bounding box center [643, 90] width 139 height 31
click at [691, 113] on button "Add Note" at bounding box center [695, 113] width 25 height 8
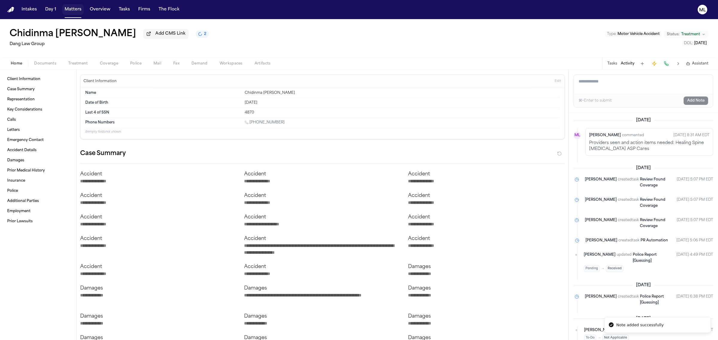
drag, startPoint x: 74, startPoint y: 7, endPoint x: 99, endPoint y: 8, distance: 25.1
click at [74, 7] on button "Matters" at bounding box center [73, 9] width 22 height 11
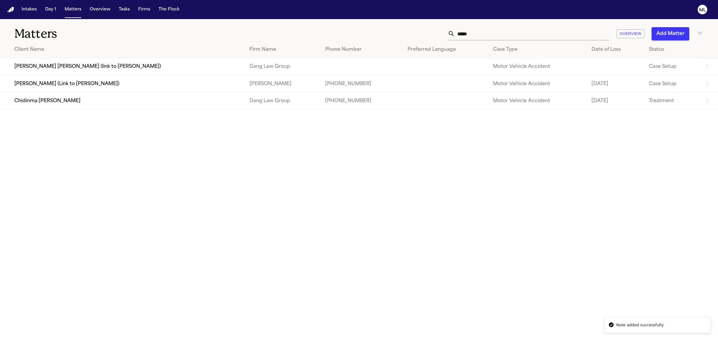
drag, startPoint x: 453, startPoint y: 33, endPoint x: 446, endPoint y: 32, distance: 6.6
click at [447, 33] on div "***** Overview Add Matter" at bounding box center [462, 33] width 482 height 13
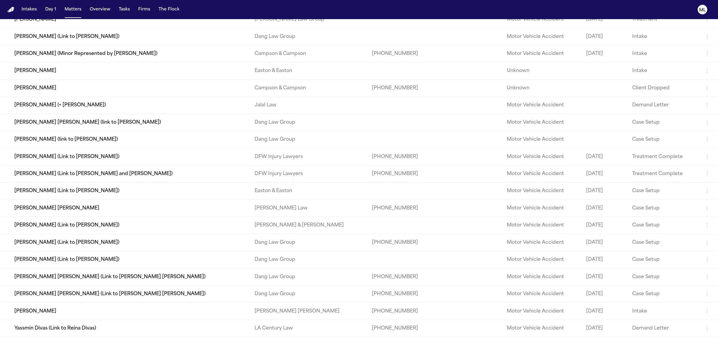
scroll to position [112, 0]
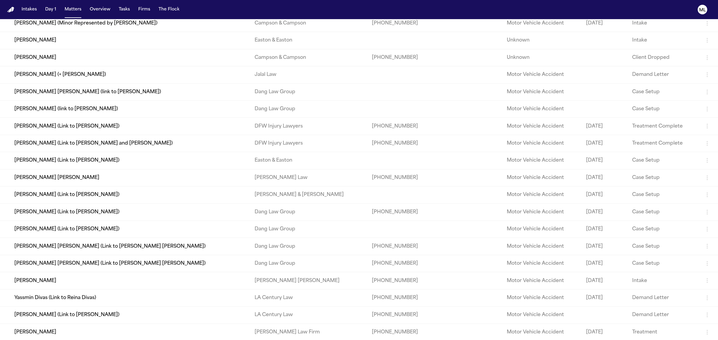
click at [117, 262] on td "[PERSON_NAME] [PERSON_NAME] (Link to [PERSON_NAME] [PERSON_NAME])" at bounding box center [125, 263] width 250 height 17
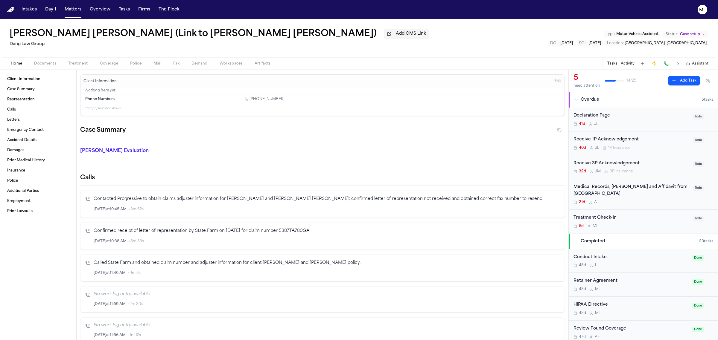
click at [696, 33] on span "Case setup" at bounding box center [690, 34] width 20 height 5
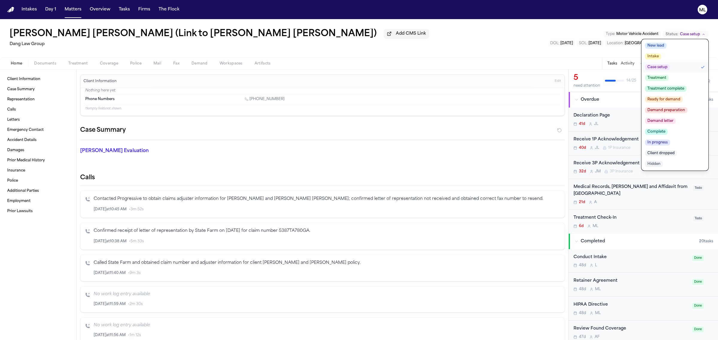
click at [666, 151] on span "Client dropped" at bounding box center [661, 153] width 32 height 6
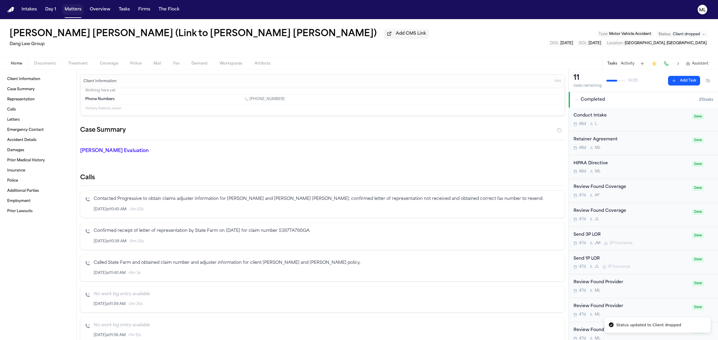
click at [77, 11] on button "Matters" at bounding box center [73, 9] width 22 height 11
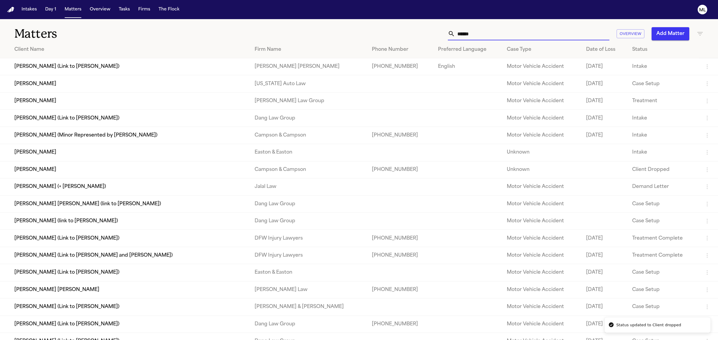
drag, startPoint x: 477, startPoint y: 32, endPoint x: 430, endPoint y: 32, distance: 47.9
click at [430, 32] on div "***** Overview Add Matter" at bounding box center [462, 33] width 482 height 13
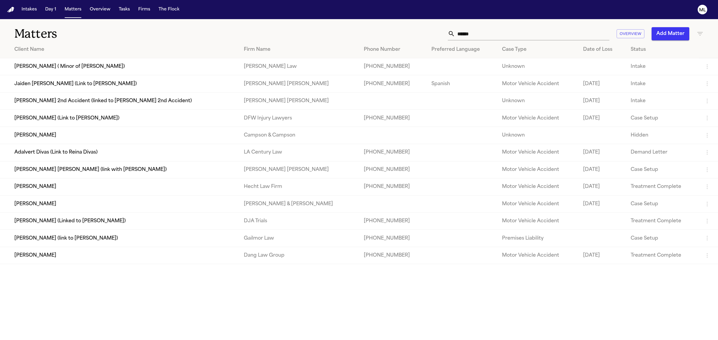
click at [78, 251] on td "[PERSON_NAME]" at bounding box center [119, 255] width 239 height 17
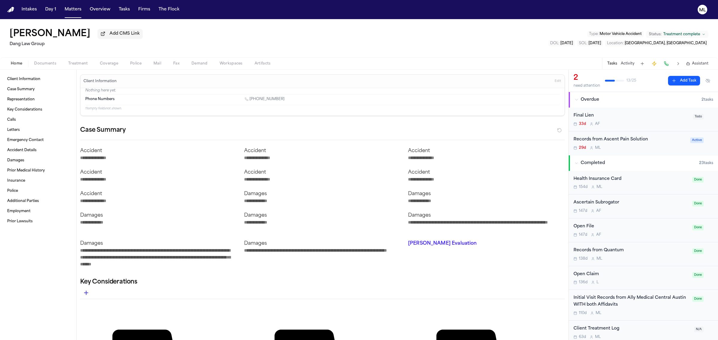
click at [643, 147] on div "29d M L" at bounding box center [629, 148] width 113 height 5
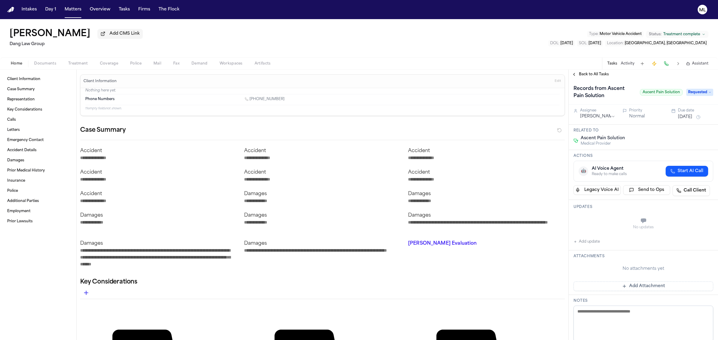
click at [694, 92] on span "Requested" at bounding box center [699, 92] width 27 height 7
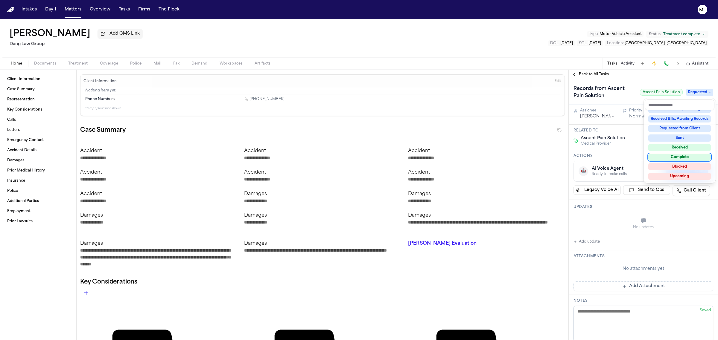
click at [683, 154] on div "Complete" at bounding box center [679, 157] width 63 height 7
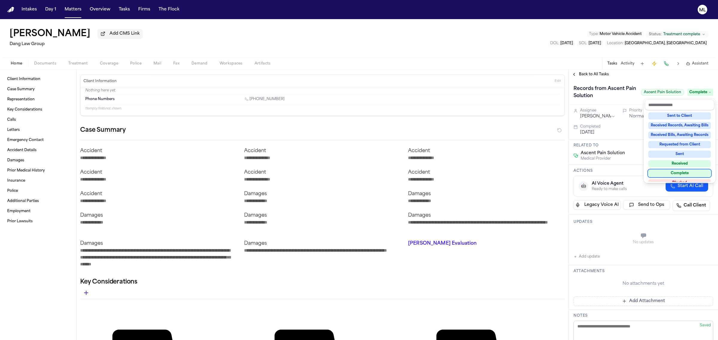
click at [636, 303] on div "Records from Ascent Pain Solution Ascent Pain Solution Complete Assignee [PERSO…" at bounding box center [643, 285] width 149 height 413
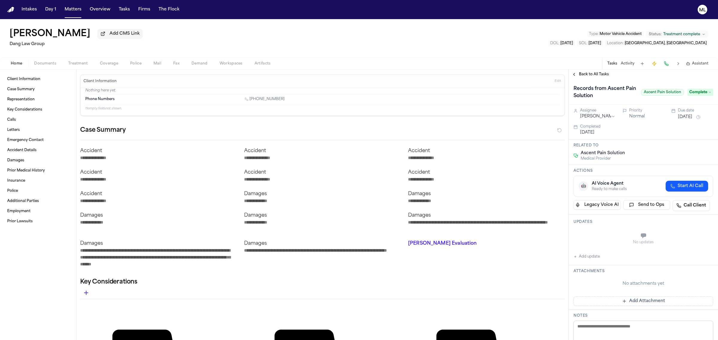
click at [636, 303] on button "Add Attachment" at bounding box center [643, 302] width 140 height 10
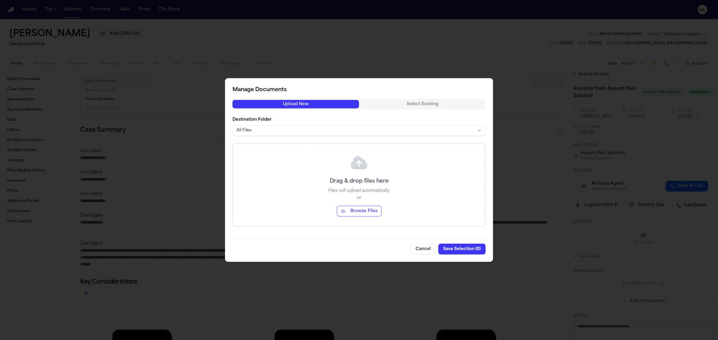
click at [354, 207] on button "Browse Files" at bounding box center [359, 211] width 45 height 11
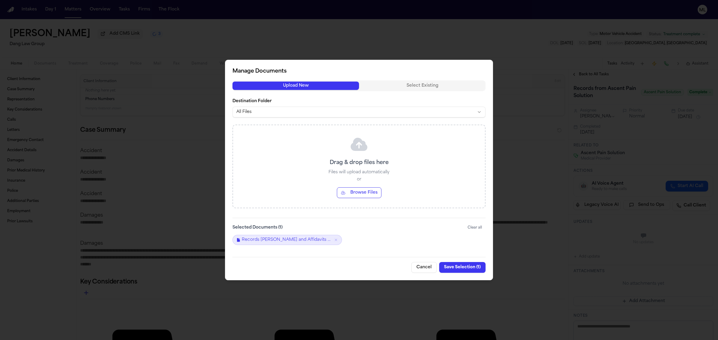
click at [453, 268] on button "Save Selection ( 1 )" at bounding box center [462, 267] width 46 height 11
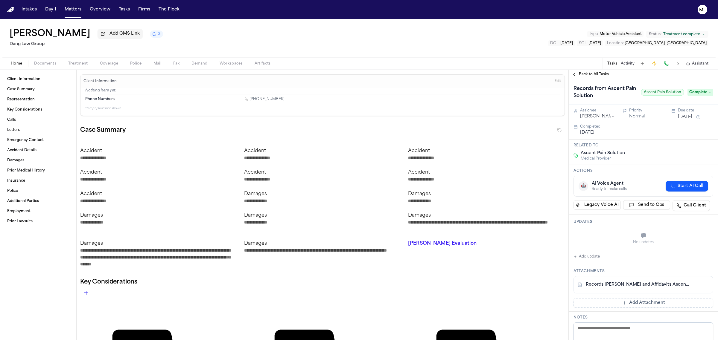
click at [597, 74] on span "Back to All Tasks" at bounding box center [594, 74] width 30 height 5
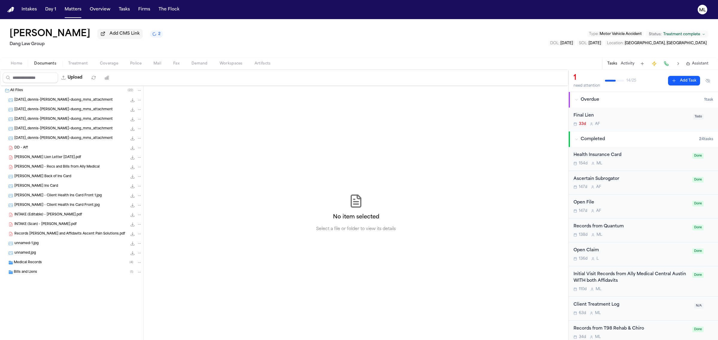
click at [46, 63] on span "Documents" at bounding box center [45, 63] width 22 height 5
click at [37, 262] on span "Medical Records" at bounding box center [28, 263] width 28 height 5
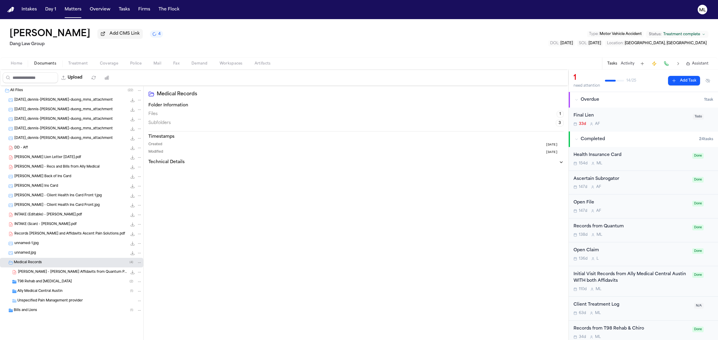
click at [81, 274] on span "[PERSON_NAME] - [PERSON_NAME] Affidavits from Quantum Pain and Orthopedic - [DA…" at bounding box center [72, 272] width 109 height 5
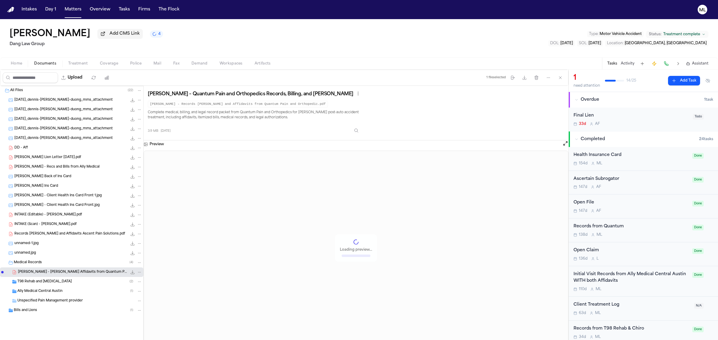
click at [62, 281] on span "T98 Rehab and [MEDICAL_DATA]" at bounding box center [44, 282] width 54 height 5
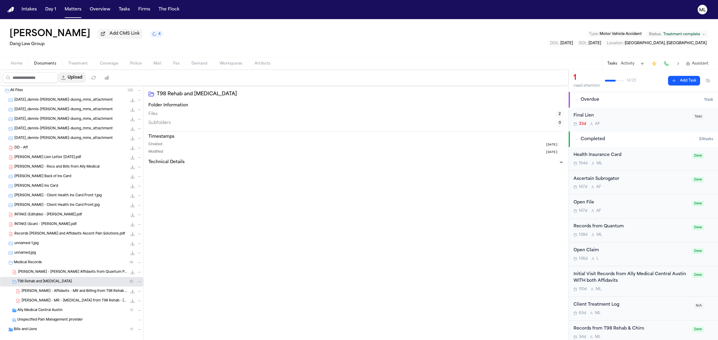
click at [86, 77] on button "Upload" at bounding box center [72, 77] width 28 height 11
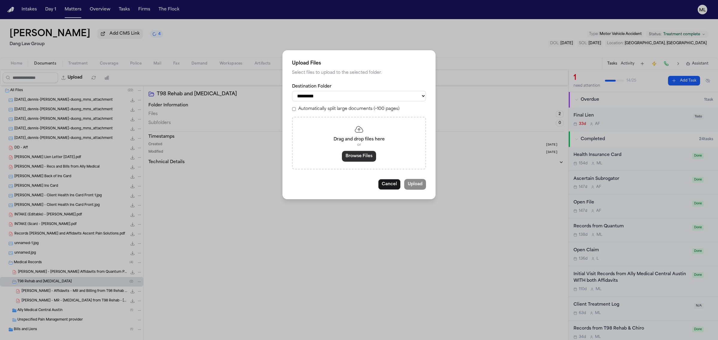
click at [359, 162] on button "Browse Files" at bounding box center [359, 156] width 34 height 11
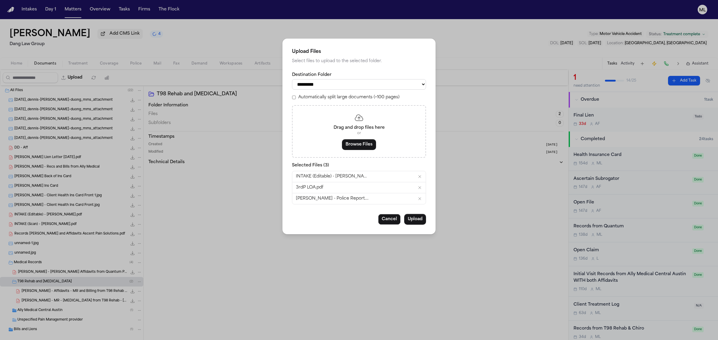
click at [396, 79] on select "**********" at bounding box center [359, 84] width 134 height 10
click at [292, 79] on select "**********" at bounding box center [359, 84] width 134 height 10
click at [414, 219] on button "Upload" at bounding box center [415, 219] width 22 height 11
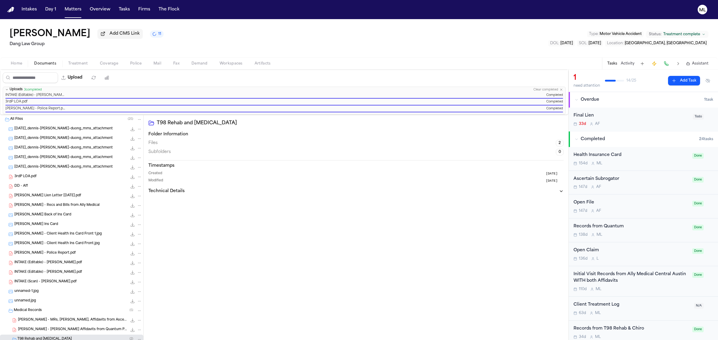
click at [684, 35] on span "Treatment complete" at bounding box center [681, 34] width 37 height 5
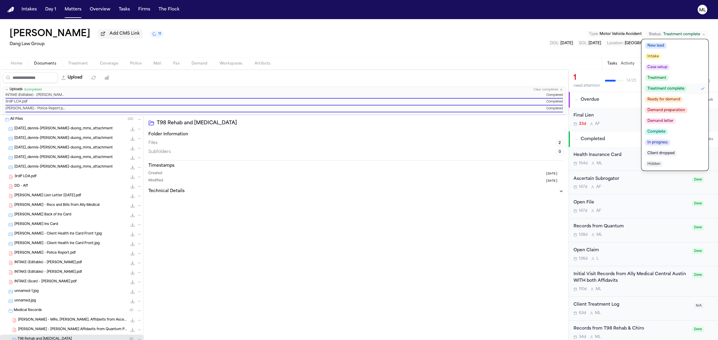
click at [668, 98] on span "Ready for demand" at bounding box center [664, 100] width 38 height 6
